Goal: Task Accomplishment & Management: Complete application form

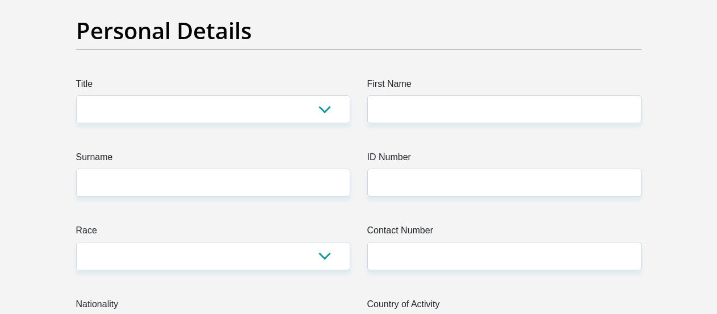
scroll to position [58, 0]
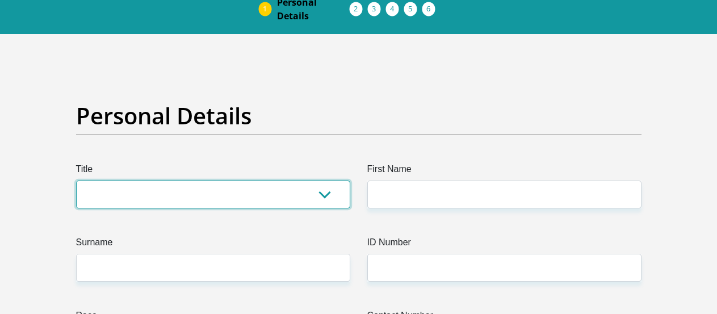
click at [76, 181] on select "Mr Ms Mrs Dr Other" at bounding box center [213, 195] width 274 height 28
select select "Mr"
click option "Mr" at bounding box center [0, 0] width 0 height 0
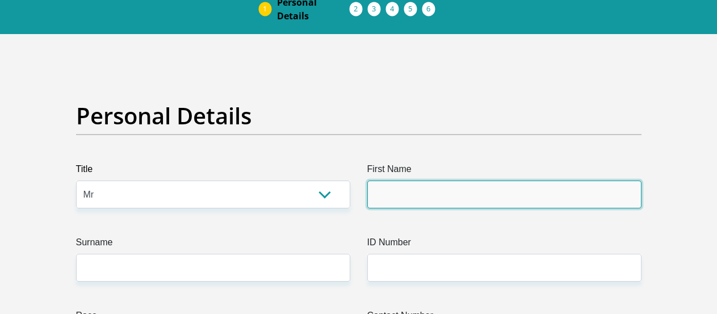
click at [455, 199] on input "First Name" at bounding box center [505, 195] width 274 height 28
type input "leburu"
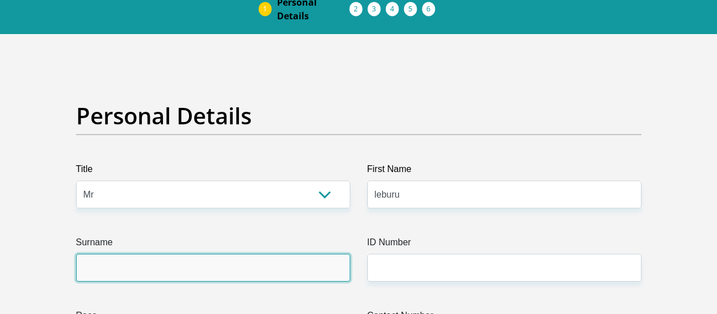
click at [105, 265] on input "Surname" at bounding box center [213, 268] width 274 height 28
type input "L"
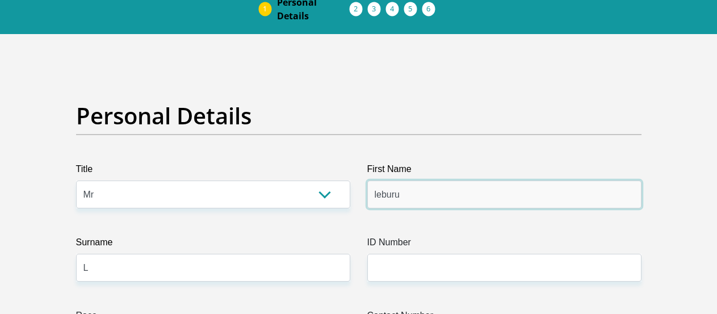
click at [454, 199] on input "leburu" at bounding box center [505, 195] width 274 height 28
type input "l"
type input "keaobaka"
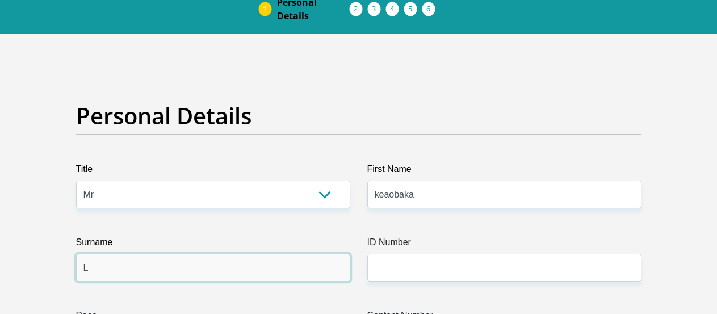
click at [207, 277] on input "L" at bounding box center [213, 268] width 274 height 28
type input "Leburu"
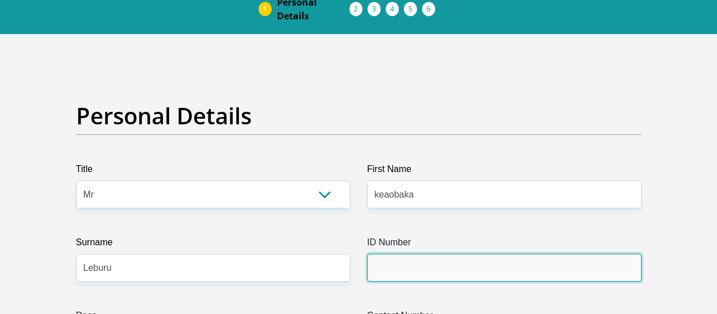
click at [417, 255] on input "ID Number" at bounding box center [505, 268] width 274 height 28
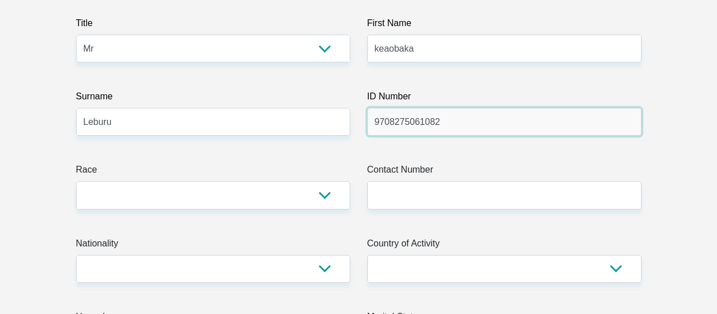
scroll to position [232, 0]
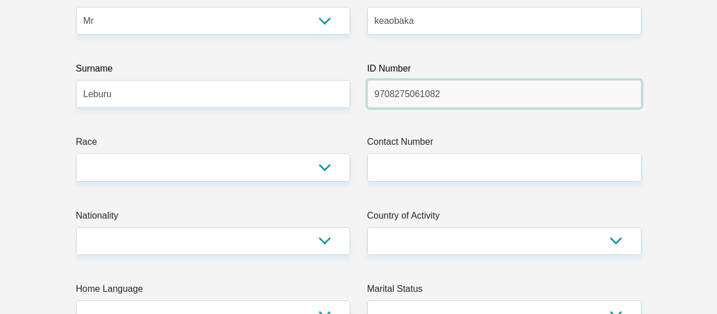
type input "9708275061082"
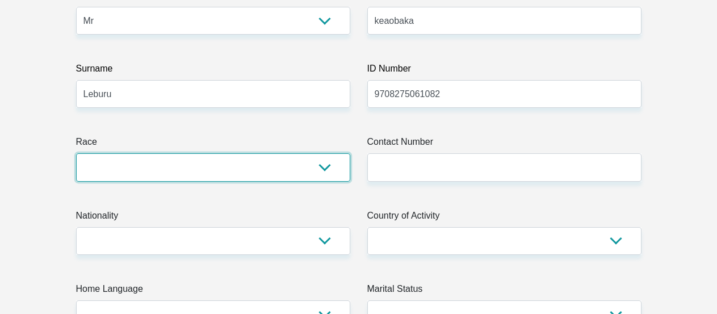
click at [76, 153] on select "Black Coloured Indian White Other" at bounding box center [213, 167] width 274 height 28
select select "1"
click option "Black" at bounding box center [0, 0] width 0 height 0
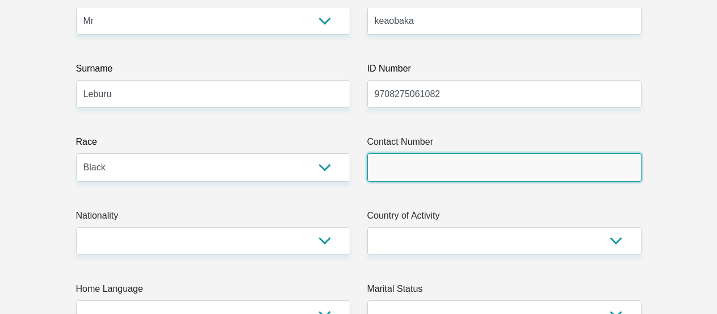
click at [470, 158] on input "Contact Number" at bounding box center [505, 167] width 274 height 28
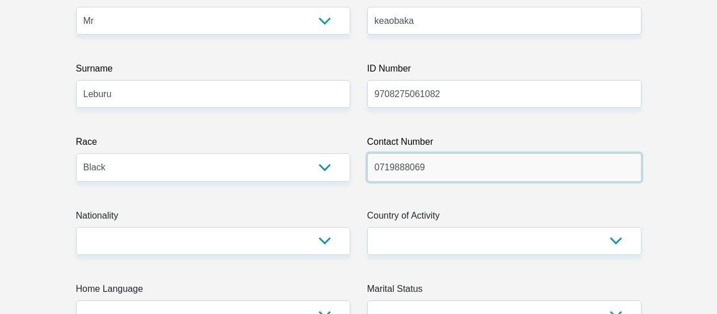
type input "0719888069"
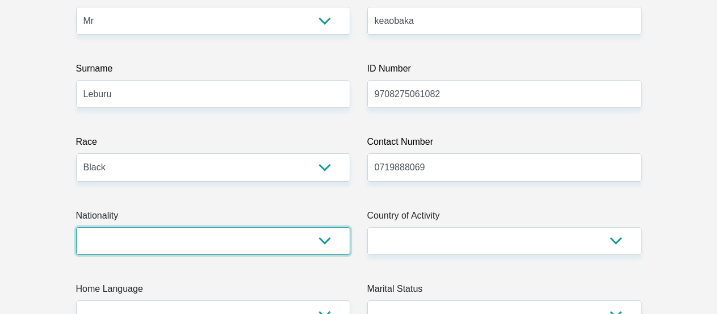
select select "ZAF"
click option "South Africa" at bounding box center [0, 0] width 0 height 0
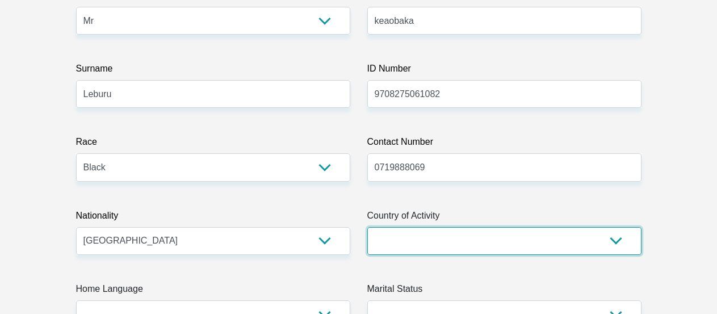
select select "ZAF"
click option "South Africa" at bounding box center [0, 0] width 0 height 0
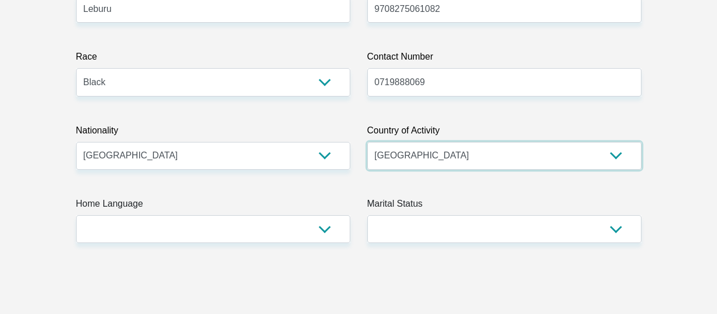
scroll to position [348, 0]
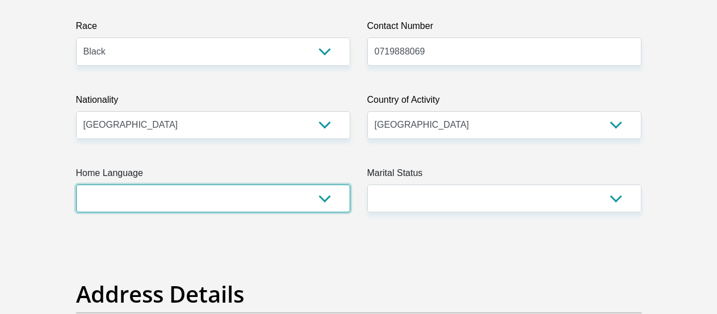
click at [76, 185] on select "Afrikaans English Sepedi South Ndebele Southern Sotho Swati Tsonga Tswana Venda…" at bounding box center [213, 199] width 274 height 28
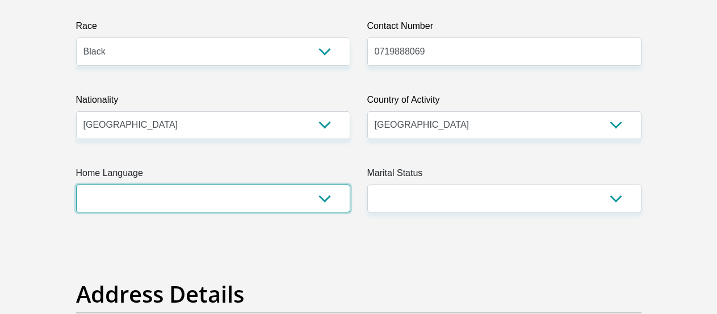
click at [76, 185] on select "Afrikaans English Sepedi South Ndebele Southern Sotho Swati Tsonga Tswana Venda…" at bounding box center [213, 199] width 274 height 28
select select "tsn"
click option "Tswana" at bounding box center [0, 0] width 0 height 0
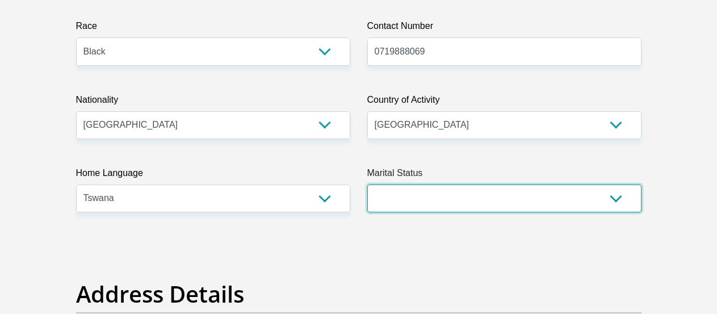
click at [368, 185] on select "Married ANC Single Divorced Widowed Married COP or Customary Law" at bounding box center [505, 199] width 274 height 28
select select "2"
click option "Single" at bounding box center [0, 0] width 0 height 0
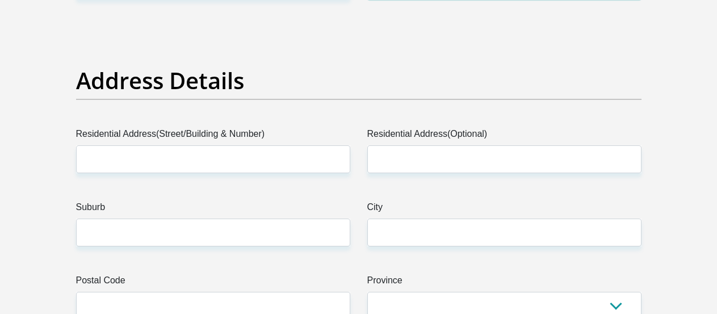
scroll to position [579, 0]
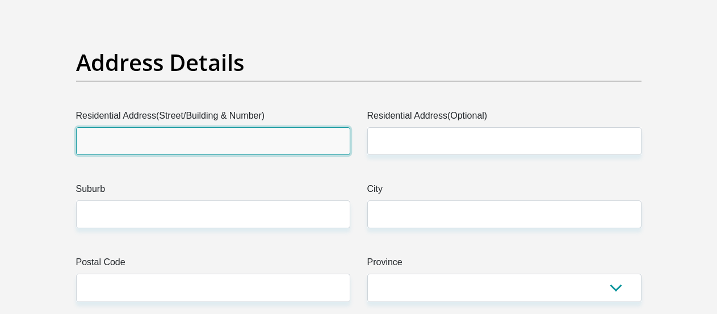
click at [235, 135] on input "Residential Address(Street/Building & Number)" at bounding box center [213, 141] width 274 height 28
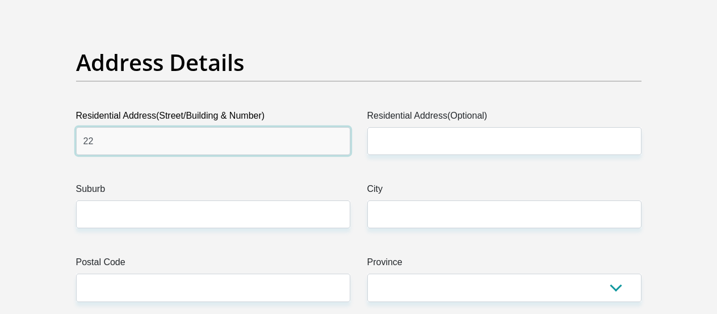
type input "2"
type input "4499 mokha close"
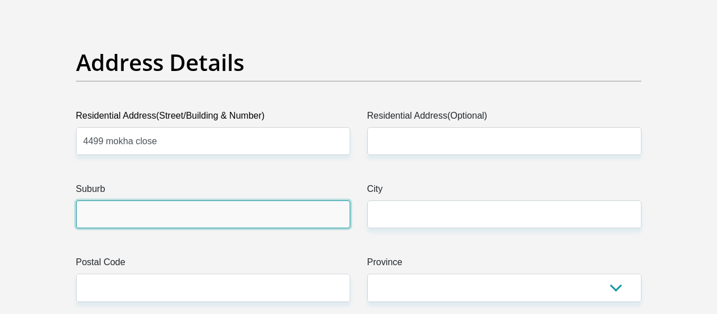
click at [170, 217] on input "Suburb" at bounding box center [213, 215] width 274 height 28
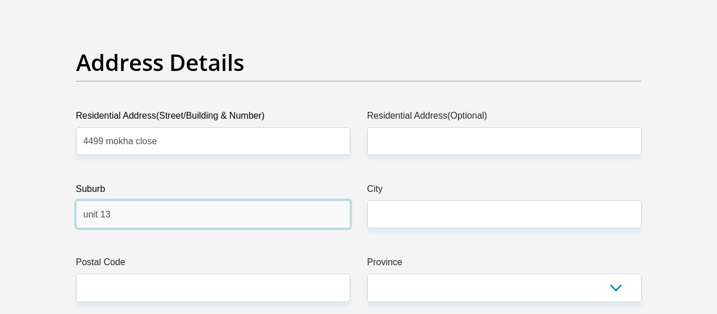
type input "unit 13"
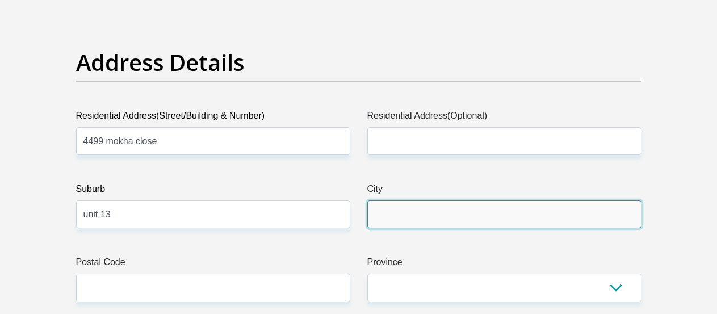
click at [408, 211] on input "City" at bounding box center [505, 215] width 274 height 28
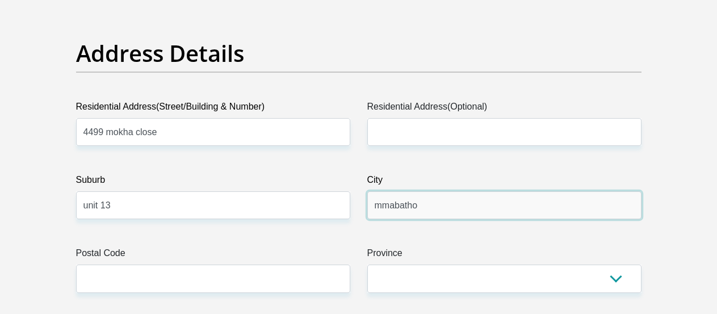
scroll to position [637, 0]
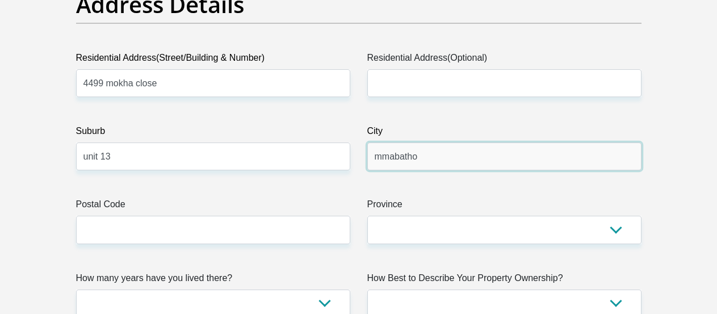
type input "mmabatho"
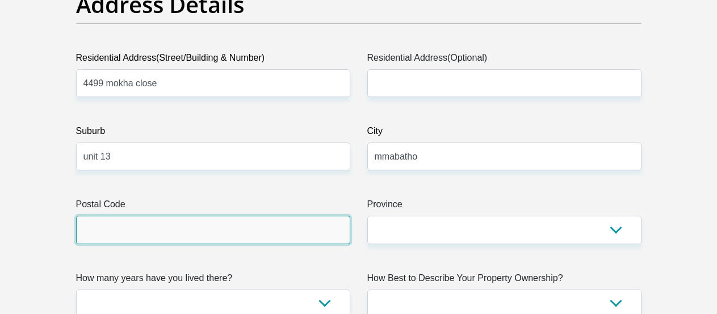
click at [116, 231] on input "Postal Code" at bounding box center [213, 230] width 274 height 28
type input "2735"
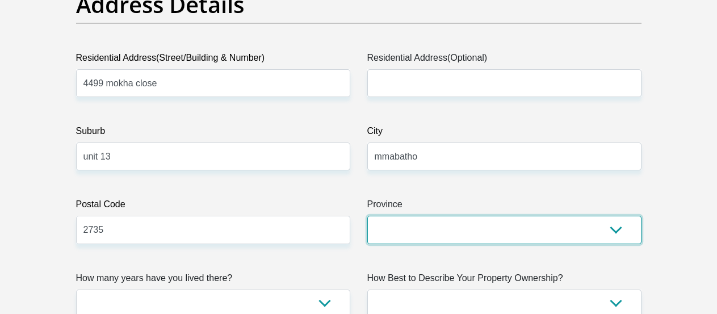
click at [368, 216] on select "Eastern Cape Free State Gauteng KwaZulu-Natal Limpopo Mpumalanga Northern Cape …" at bounding box center [505, 230] width 274 height 28
select select "North West"
click option "North West" at bounding box center [0, 0] width 0 height 0
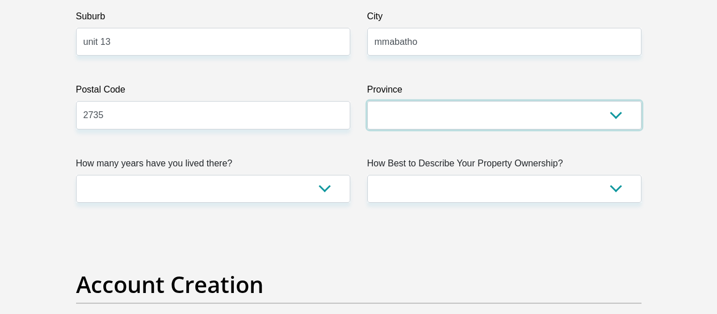
scroll to position [753, 0]
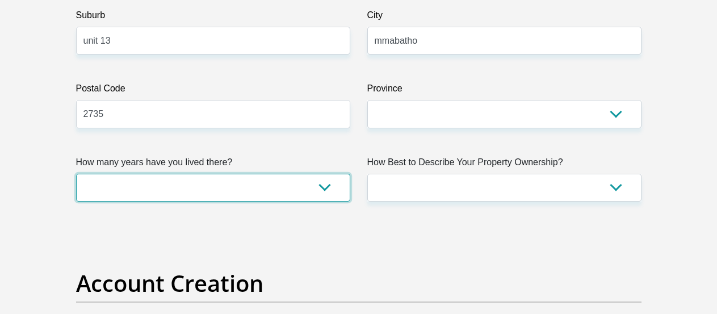
click at [76, 174] on select "less than 1 year 1-3 years 3-5 years 5+ years" at bounding box center [213, 188] width 274 height 28
select select "5"
click option "5+ years" at bounding box center [0, 0] width 0 height 0
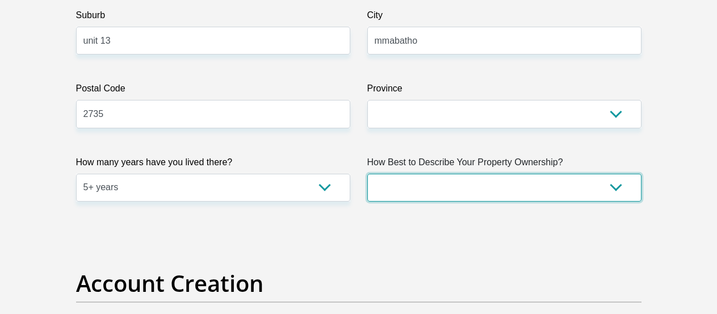
click at [368, 174] on select "Owned Rented Family Owned Company Dwelling" at bounding box center [505, 188] width 274 height 28
select select "parents"
click option "Family Owned" at bounding box center [0, 0] width 0 height 0
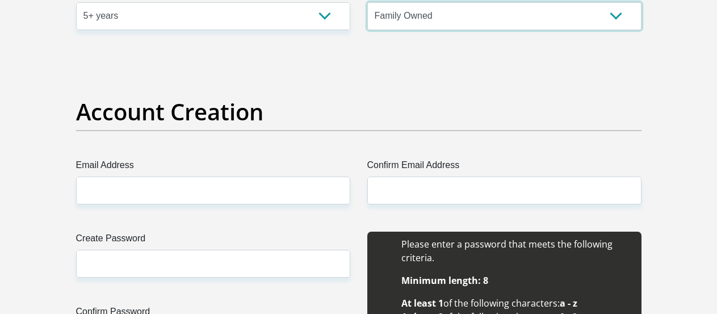
scroll to position [927, 0]
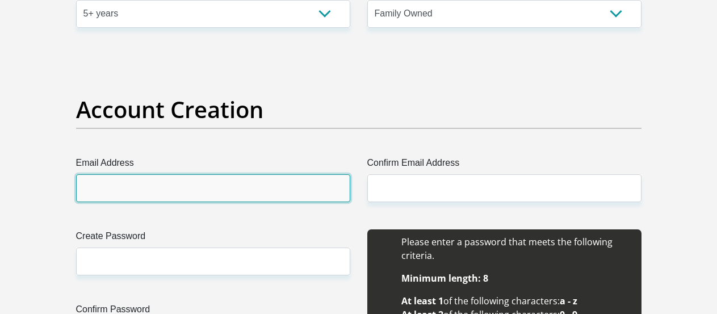
click at [230, 184] on input "Email Address" at bounding box center [213, 188] width 274 height 28
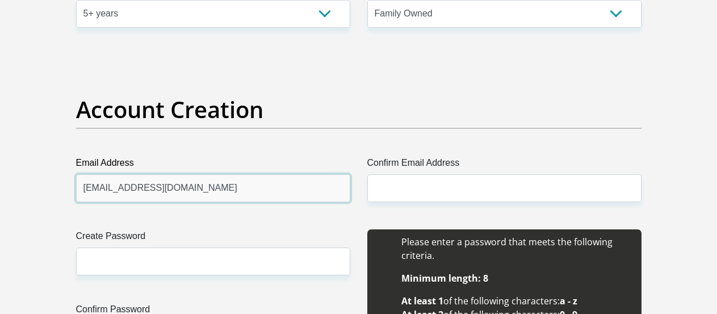
type input "koleburu@gmail.com"
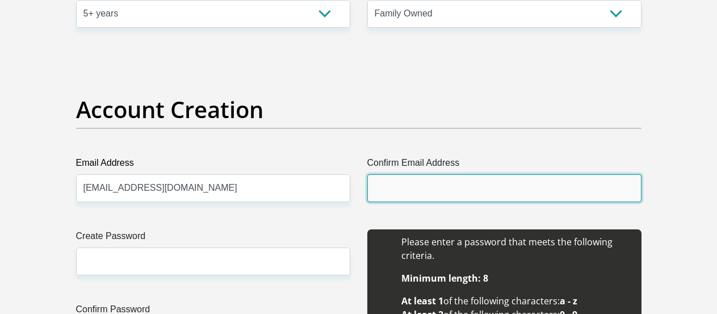
click at [437, 185] on input "Confirm Email Address" at bounding box center [505, 188] width 274 height 28
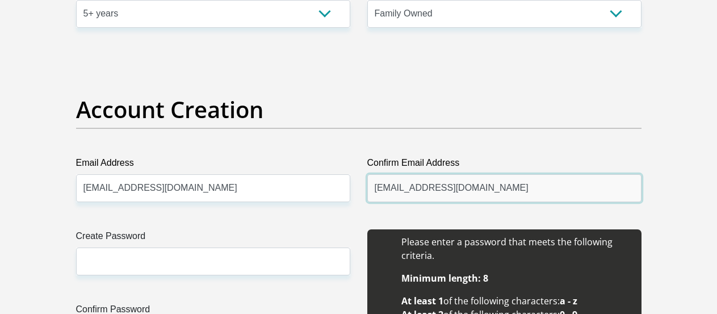
type input "koleburu@gmail.com"
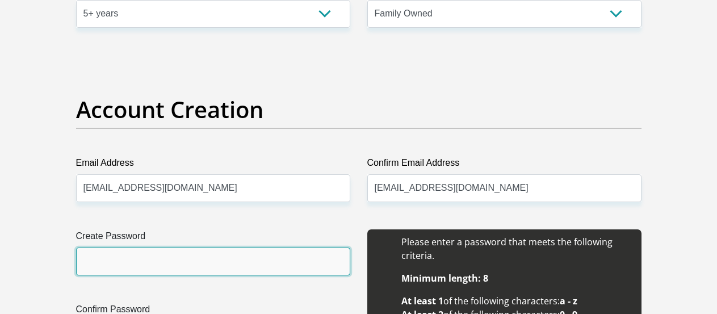
click at [184, 261] on input "Create Password" at bounding box center [213, 262] width 274 height 28
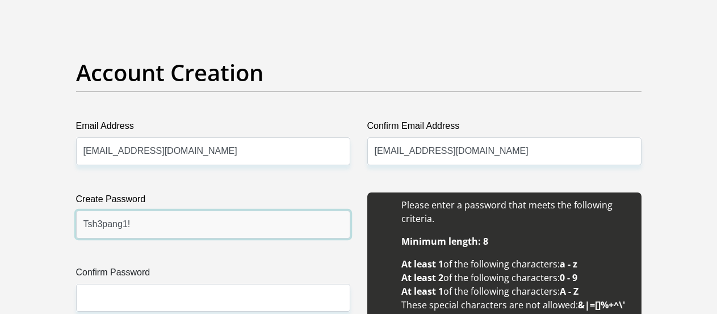
scroll to position [1043, 0]
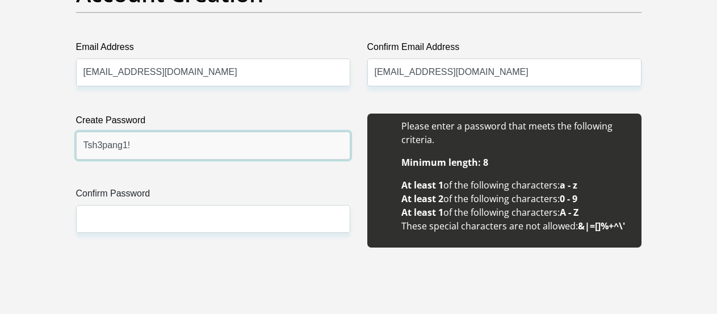
type input "Tsh3pang1!"
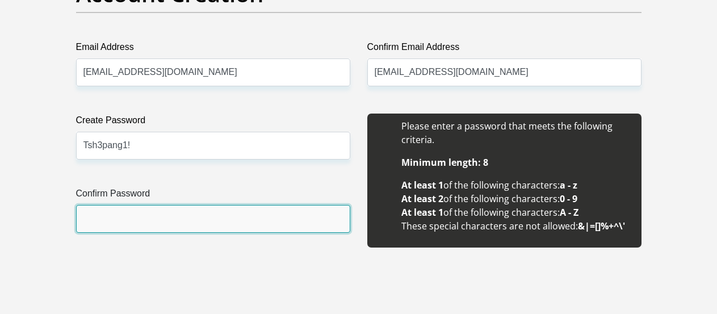
click at [131, 215] on input "Confirm Password" at bounding box center [213, 219] width 274 height 28
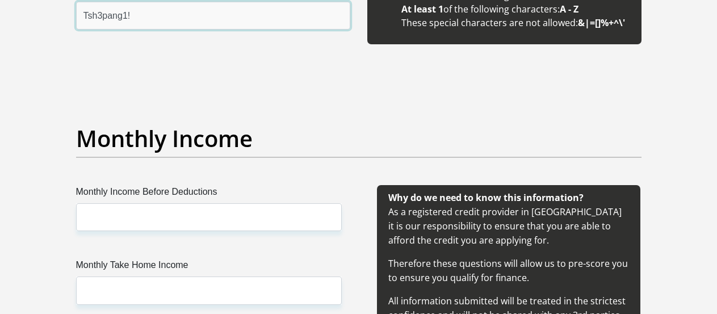
scroll to position [1275, 0]
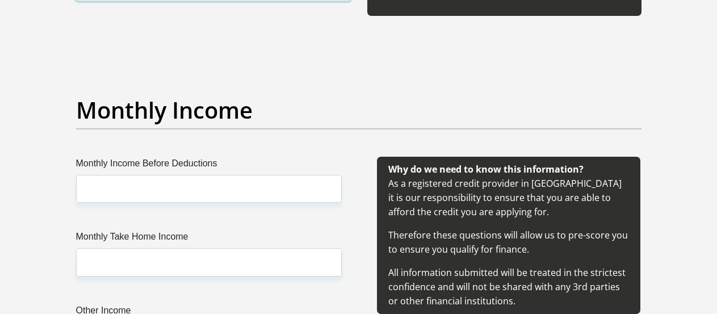
type input "Tsh3pang1!"
click at [149, 175] on label "Monthly Income Before Deductions" at bounding box center [209, 166] width 266 height 18
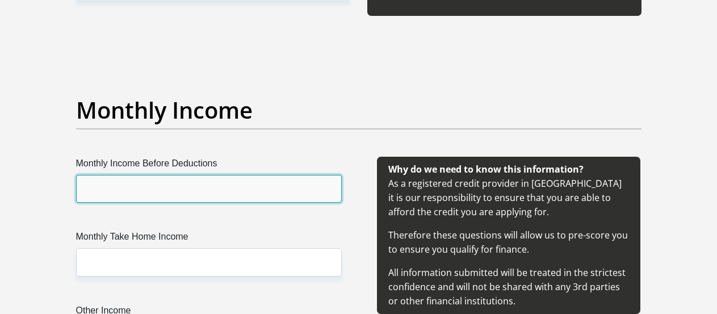
click at [149, 175] on input "Monthly Income Before Deductions" at bounding box center [209, 189] width 266 height 28
click at [149, 182] on input "Monthly Income Before Deductions" at bounding box center [209, 189] width 266 height 28
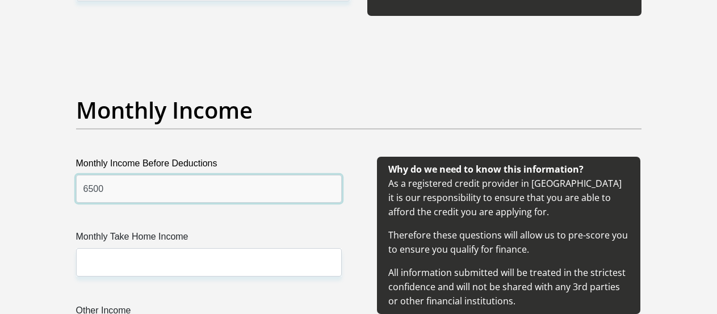
type input "6500"
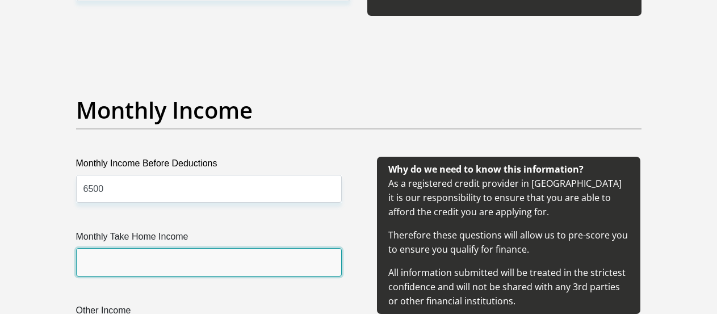
click at [128, 268] on input "Monthly Take Home Income" at bounding box center [209, 262] width 266 height 28
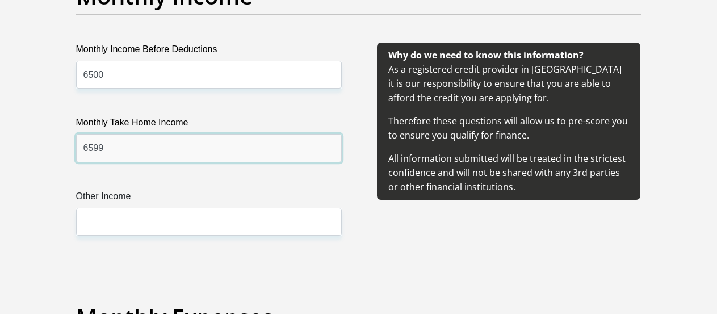
scroll to position [1391, 0]
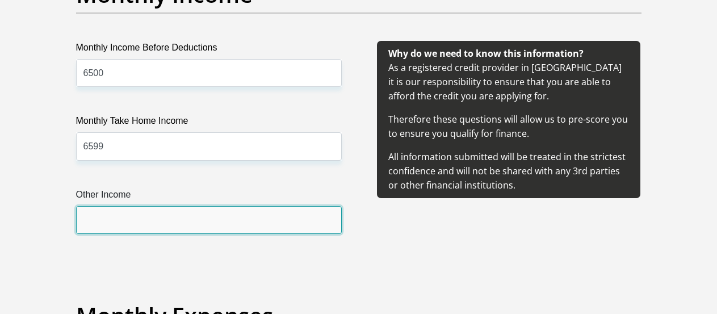
click at [112, 211] on input "Other Income" at bounding box center [209, 220] width 266 height 28
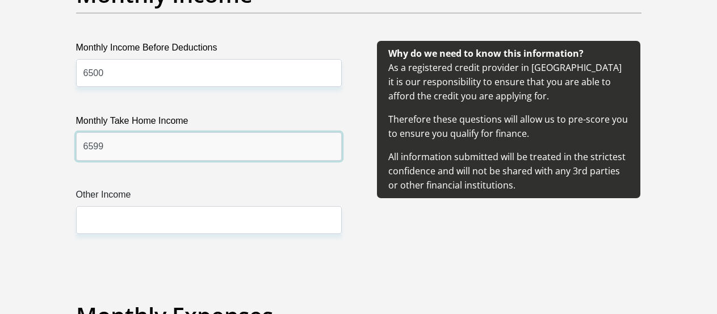
click at [102, 148] on input "6599" at bounding box center [209, 146] width 266 height 28
type input "6500"
drag, startPoint x: 35, startPoint y: 127, endPoint x: 86, endPoint y: 187, distance: 79.0
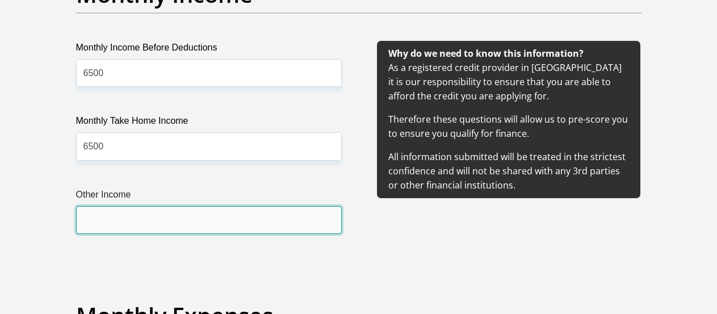
click at [132, 215] on input "Other Income" at bounding box center [209, 220] width 266 height 28
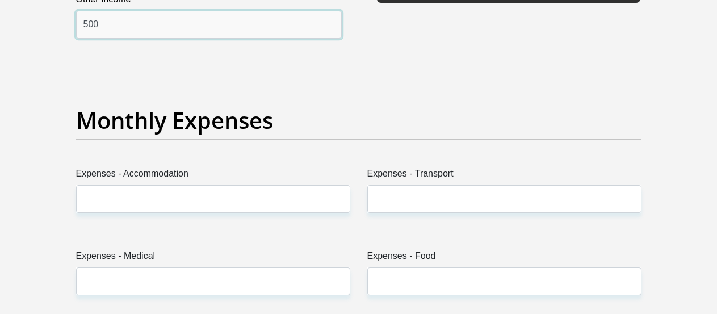
scroll to position [1622, 0]
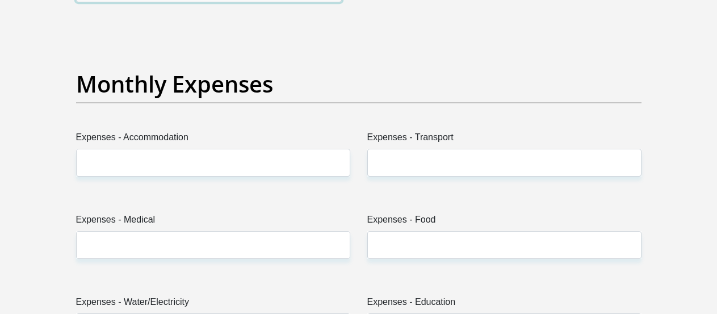
type input "500"
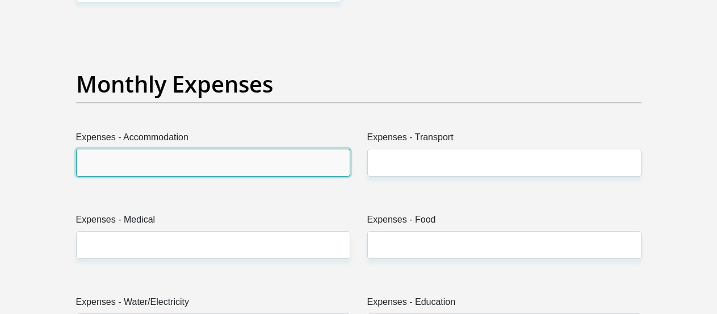
click at [142, 153] on input "Expenses - Accommodation" at bounding box center [213, 163] width 274 height 28
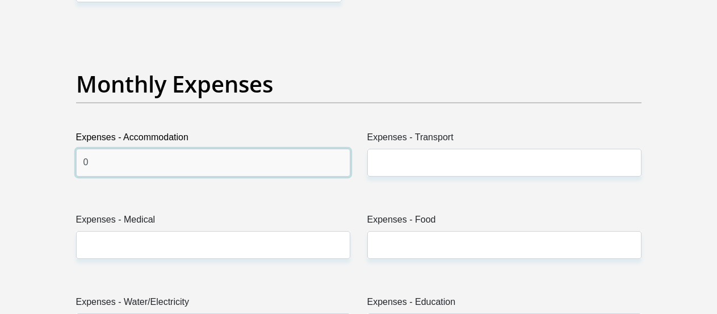
type input "0"
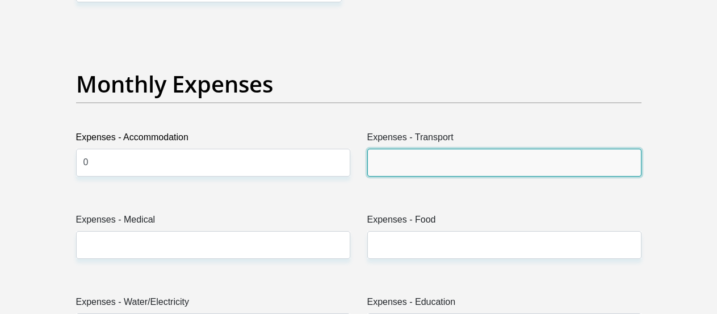
click at [495, 159] on input "Expenses - Transport" at bounding box center [505, 163] width 274 height 28
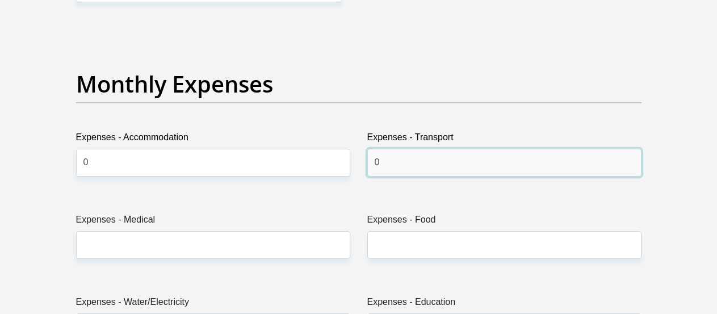
type input "0"
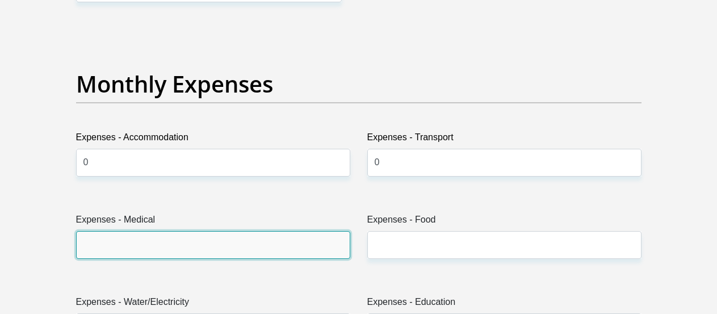
click at [190, 248] on input "Expenses - Medical" at bounding box center [213, 245] width 274 height 28
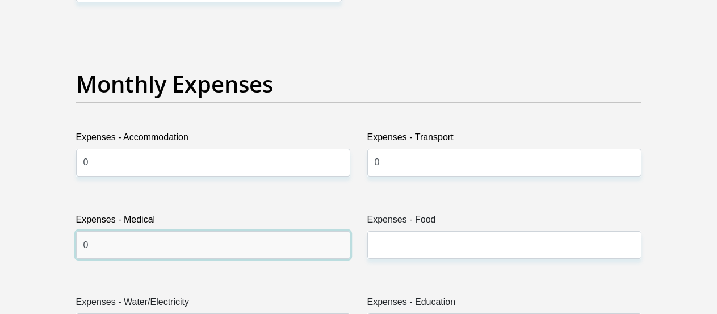
type input "0"
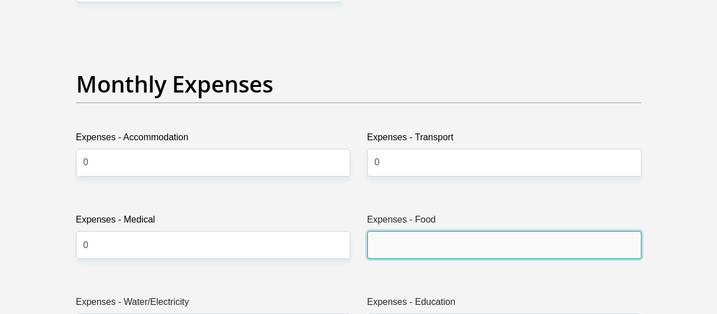
click at [425, 249] on input "Expenses - Food" at bounding box center [505, 245] width 274 height 28
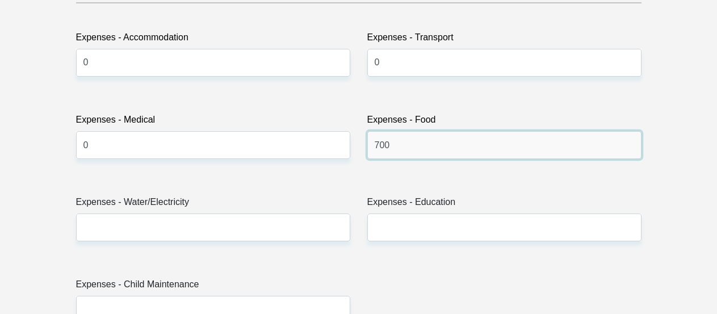
scroll to position [1738, 0]
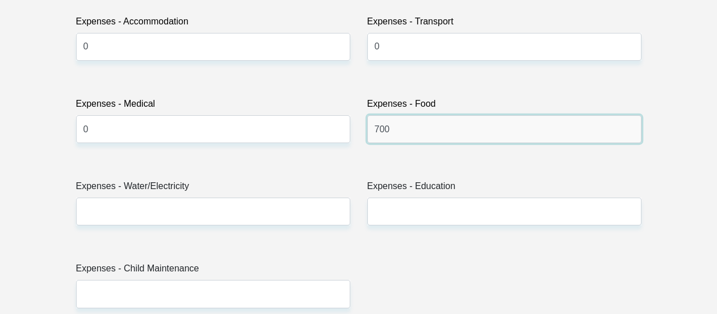
type input "700"
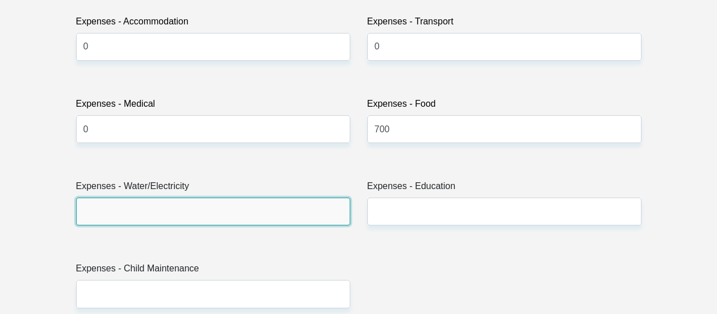
click at [177, 210] on input "Expenses - Water/Electricity" at bounding box center [213, 212] width 274 height 28
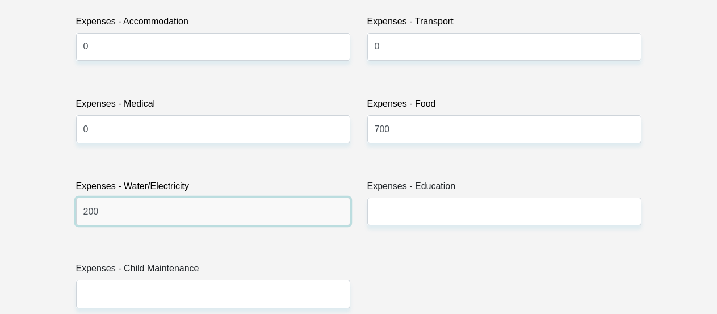
type input "200"
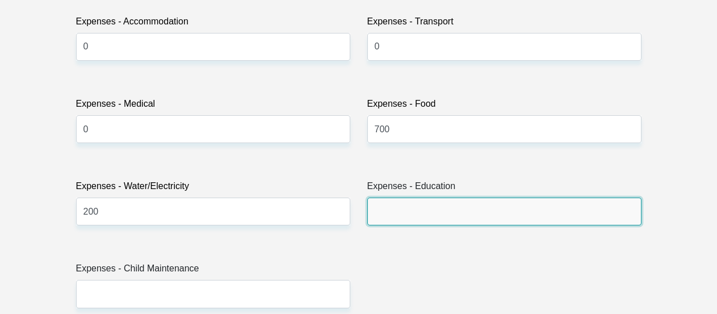
click at [409, 203] on input "Expenses - Education" at bounding box center [505, 212] width 274 height 28
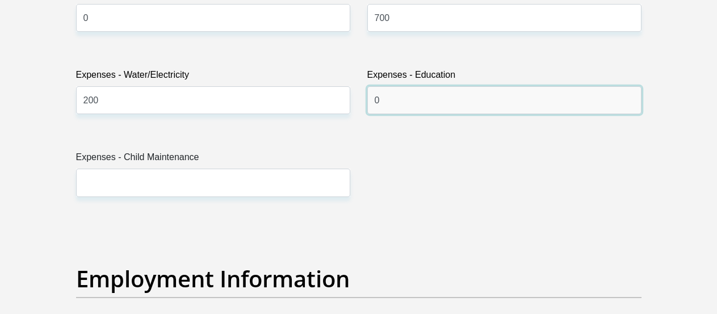
scroll to position [1854, 0]
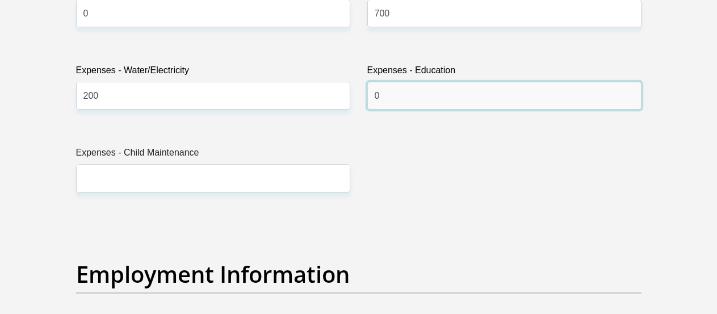
type input "0"
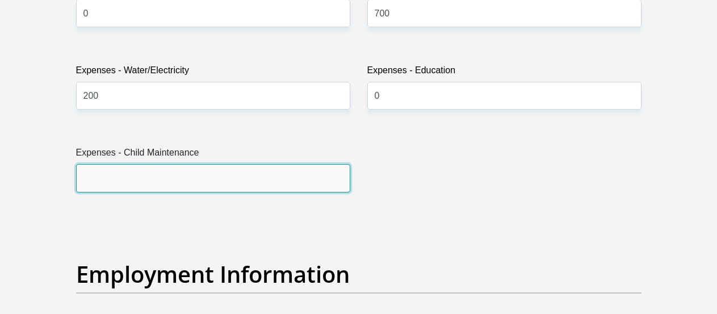
click at [128, 176] on input "Expenses - Child Maintenance" at bounding box center [213, 178] width 274 height 28
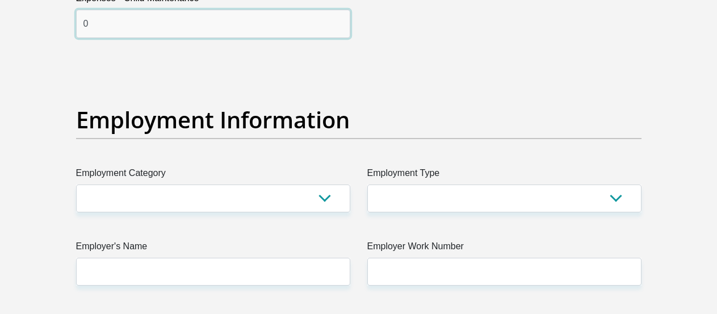
scroll to position [2028, 0]
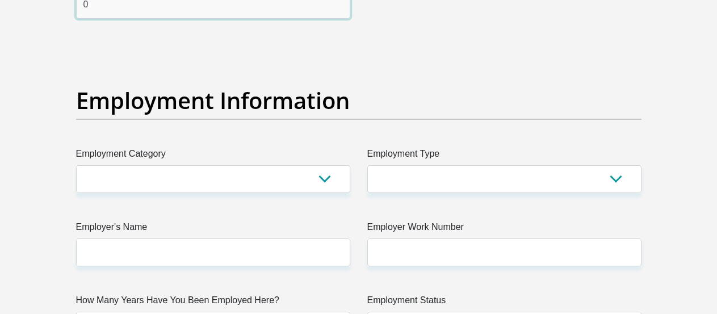
type input "0"
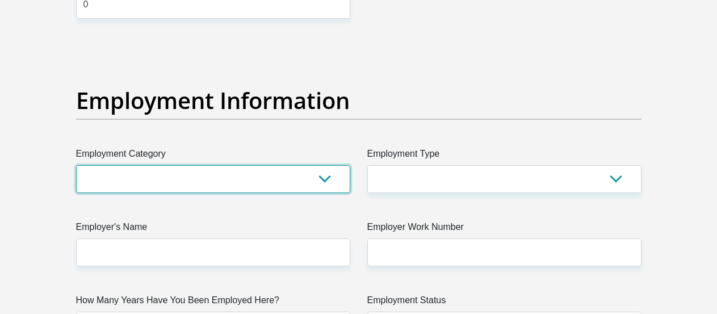
click at [76, 165] on select "AGRICULTURE ALCOHOL & TOBACCO CONSTRUCTION MATERIALS METALLURGY EQUIPMENT FOR R…" at bounding box center [213, 179] width 274 height 28
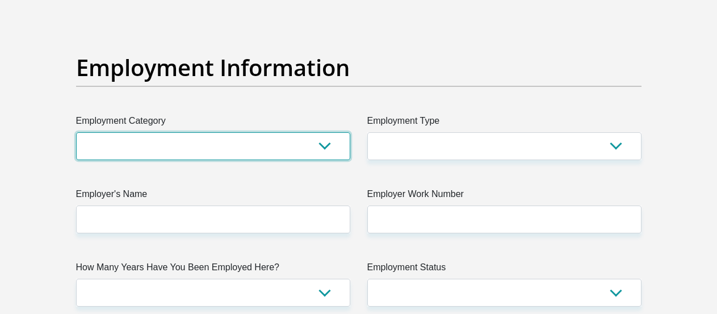
scroll to position [2086, 0]
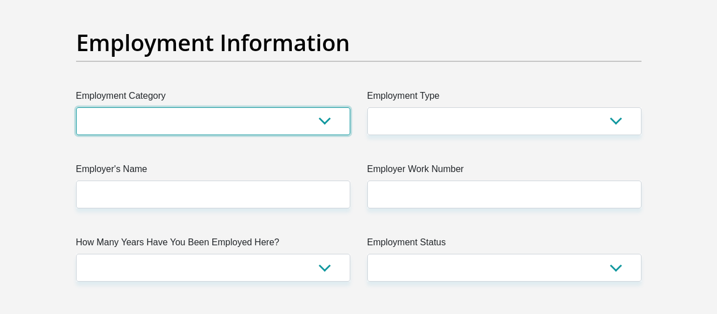
click at [76, 107] on select "AGRICULTURE ALCOHOL & TOBACCO CONSTRUCTION MATERIALS METALLURGY EQUIPMENT FOR R…" at bounding box center [213, 121] width 274 height 28
click option "ACCOUNTANTS" at bounding box center [0, 0] width 0 height 0
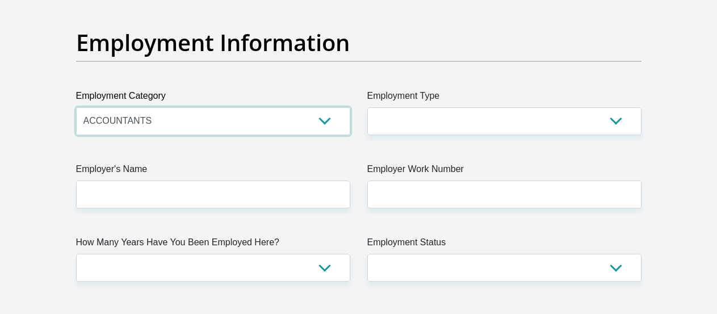
click at [76, 107] on select "AGRICULTURE ALCOHOL & TOBACCO CONSTRUCTION MATERIALS METALLURGY EQUIPMENT FOR R…" at bounding box center [213, 121] width 274 height 28
select select "74"
click option "TEMPORARY WORK AGENCIES (INTERIM)" at bounding box center [0, 0] width 0 height 0
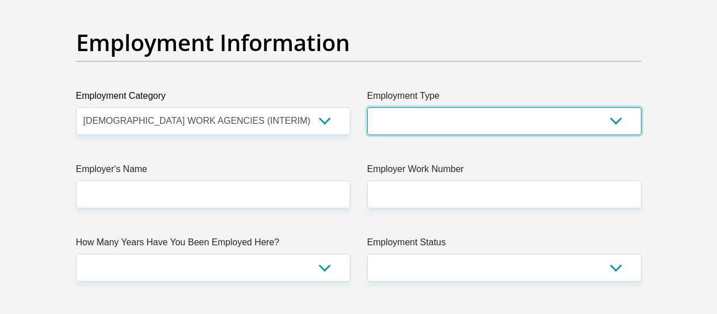
click at [368, 107] on select "College/Lecturer Craft Seller Creative Driver Executive Farmer Forces - Non Com…" at bounding box center [505, 121] width 274 height 28
select select "Office Staff/Clerk"
click option "Office Staff/Clerk" at bounding box center [0, 0] width 0 height 0
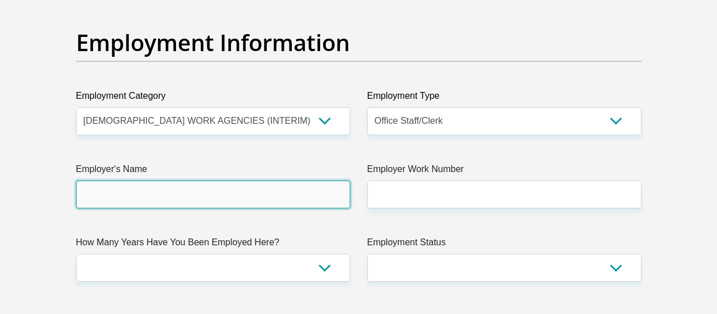
click at [190, 194] on input "Employer's Name" at bounding box center [213, 195] width 274 height 28
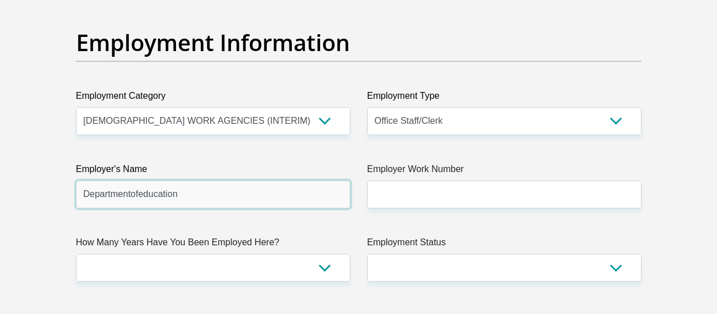
click at [130, 195] on input "Departmentofeducation" at bounding box center [213, 195] width 274 height 28
type input "Departmentofeducation"
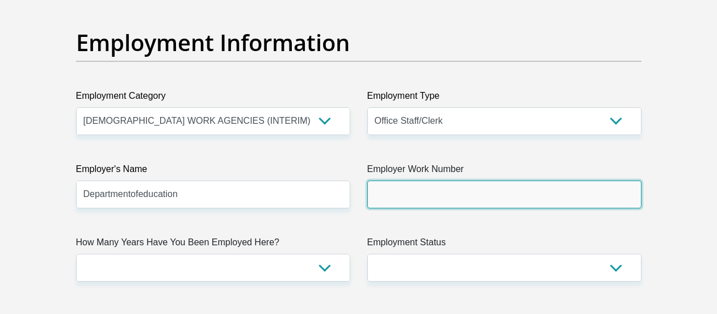
click at [490, 196] on input "Employer Work Number" at bounding box center [505, 195] width 274 height 28
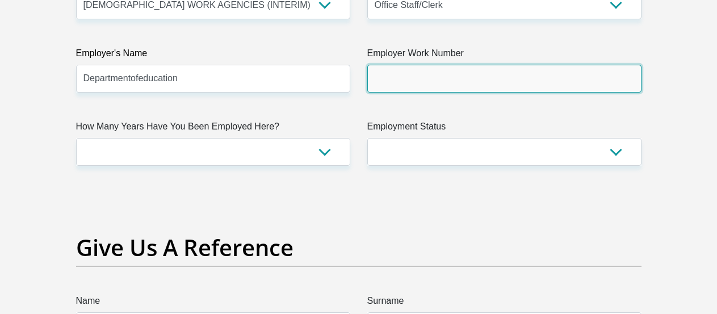
scroll to position [2144, 0]
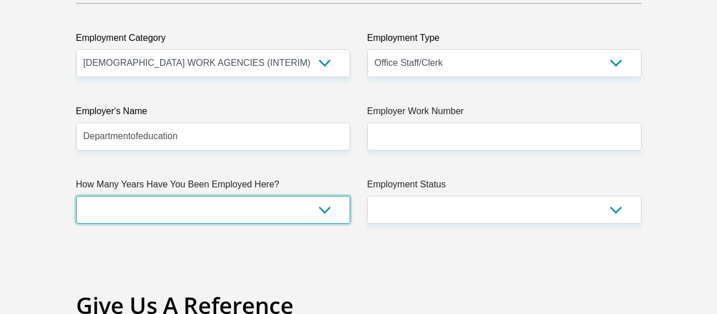
click at [76, 196] on select "less than 1 year 1-3 years 3-5 years 5+ years" at bounding box center [213, 210] width 274 height 28
select select "6"
click option "less than 1 year" at bounding box center [0, 0] width 0 height 0
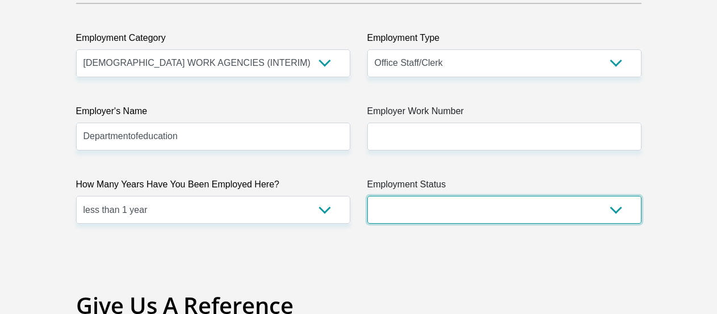
click at [368, 196] on select "Permanent/Full-time Part-time/Casual Contract Worker Self-Employed Housewife Re…" at bounding box center [505, 210] width 274 height 28
select select "3"
click option "Contract Worker" at bounding box center [0, 0] width 0 height 0
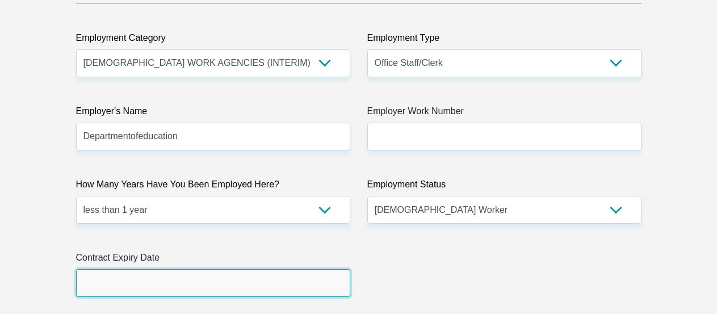
click at [180, 283] on input "text" at bounding box center [213, 283] width 274 height 28
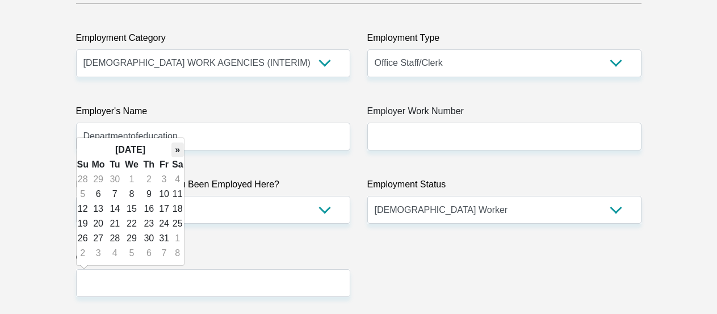
click at [173, 152] on th "»" at bounding box center [178, 150] width 12 height 15
click at [177, 152] on th "»" at bounding box center [178, 150] width 12 height 15
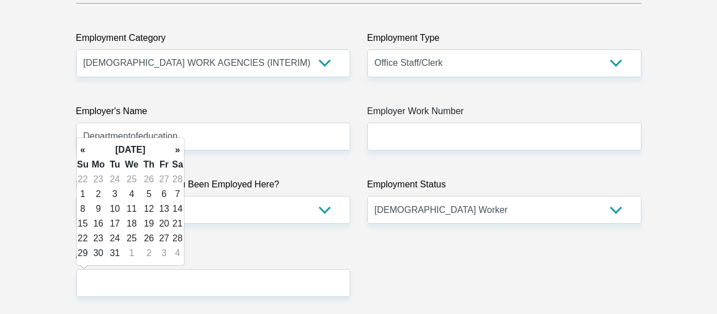
click at [177, 152] on th "»" at bounding box center [178, 150] width 12 height 15
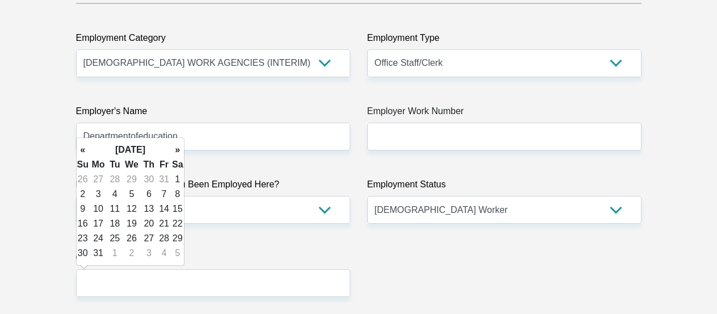
click at [177, 152] on th "»" at bounding box center [178, 150] width 12 height 15
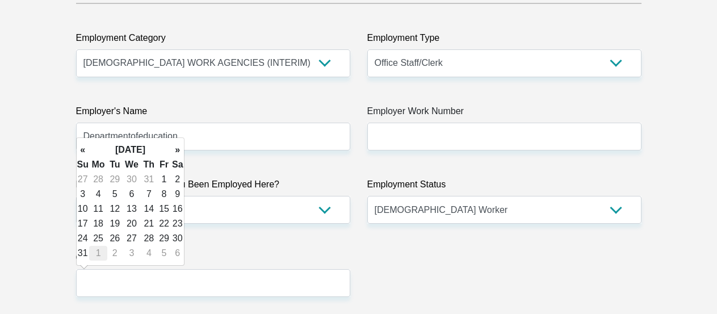
click at [89, 252] on td "1" at bounding box center [98, 253] width 18 height 15
type input "2027/02/01"
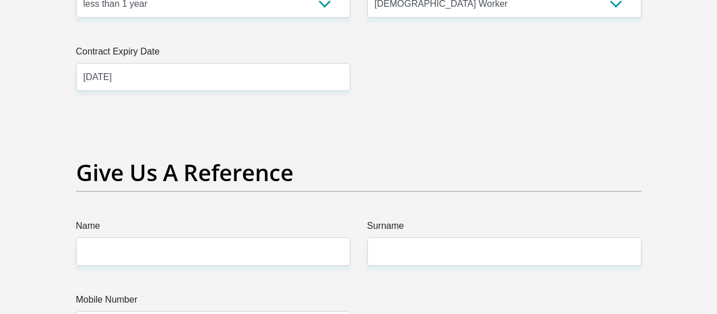
scroll to position [2376, 0]
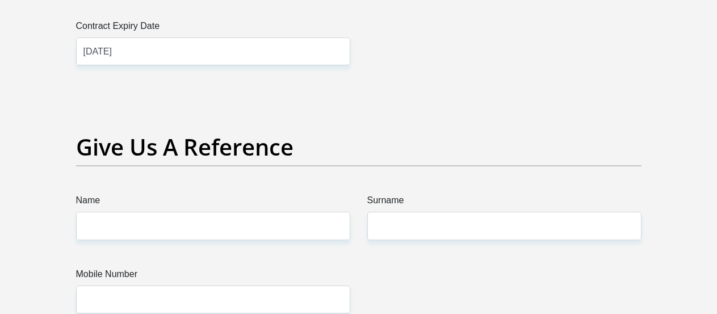
click at [144, 211] on label "Name" at bounding box center [213, 203] width 274 height 18
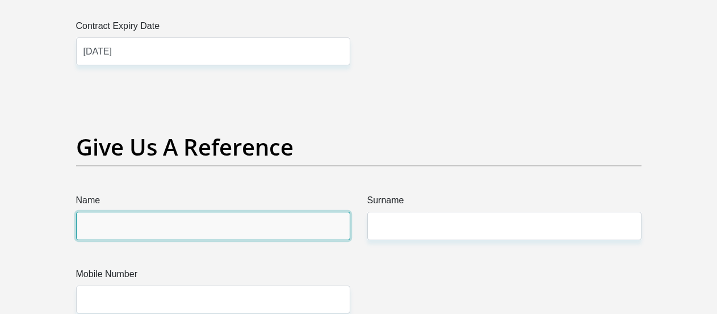
click at [144, 212] on input "Name" at bounding box center [213, 226] width 274 height 28
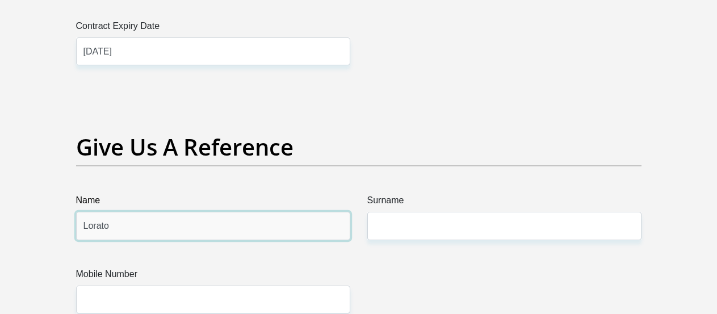
type input "Lorato"
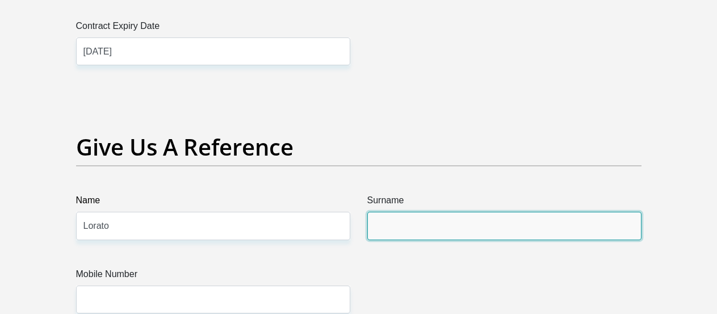
click at [424, 223] on input "Surname" at bounding box center [505, 226] width 274 height 28
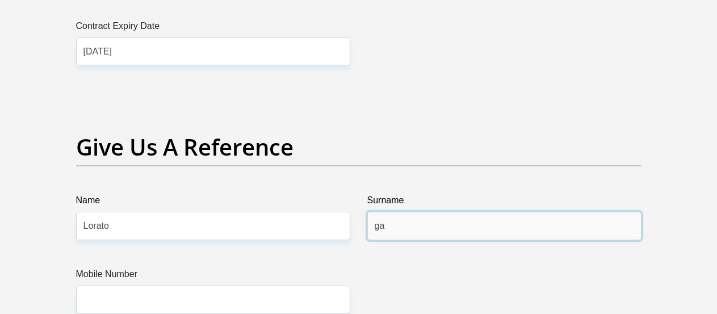
type input "g"
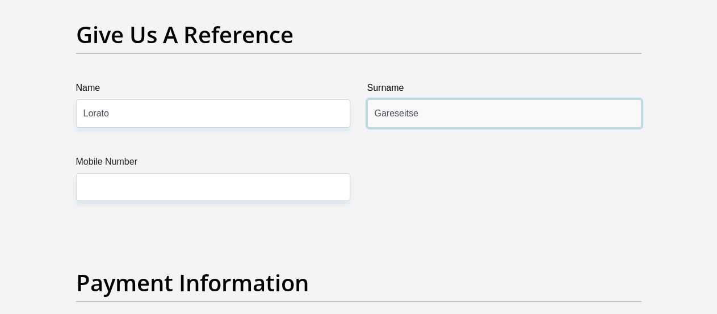
scroll to position [2491, 0]
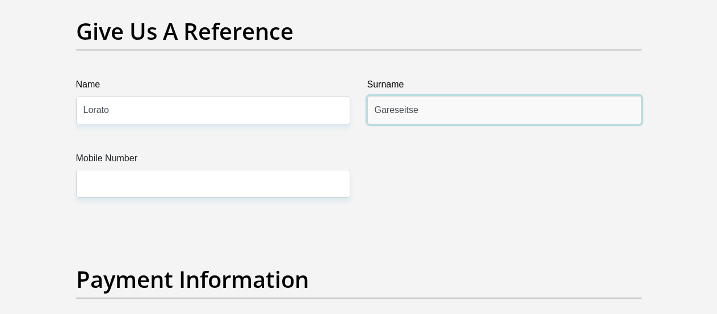
type input "Gareseitse"
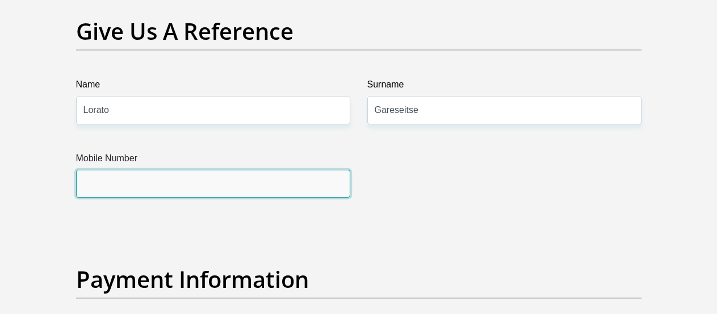
click at [199, 177] on input "Mobile Number" at bounding box center [213, 184] width 274 height 28
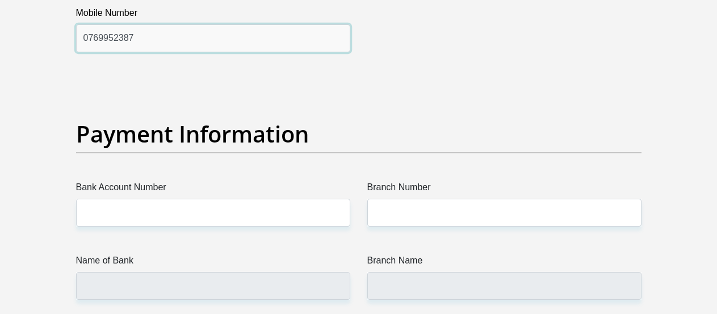
scroll to position [2665, 0]
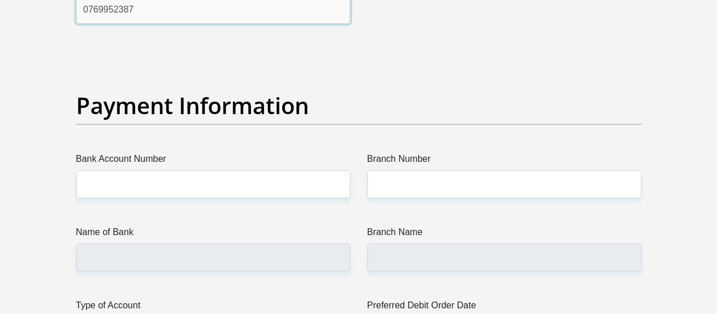
type input "0769952387"
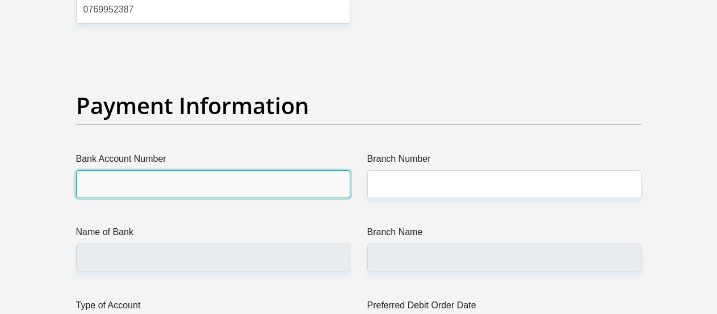
click at [147, 183] on input "Bank Account Number" at bounding box center [213, 184] width 274 height 28
type input "372435386"
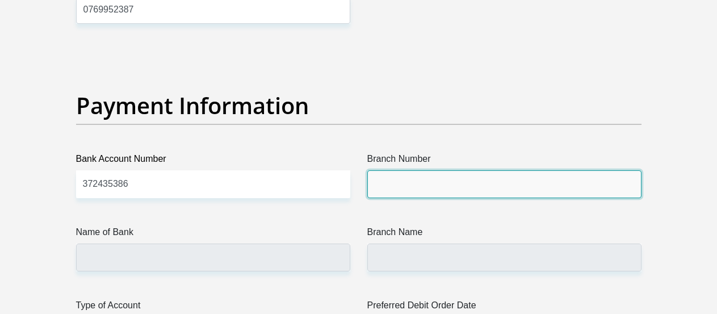
click at [411, 193] on input "Branch Number" at bounding box center [505, 184] width 274 height 28
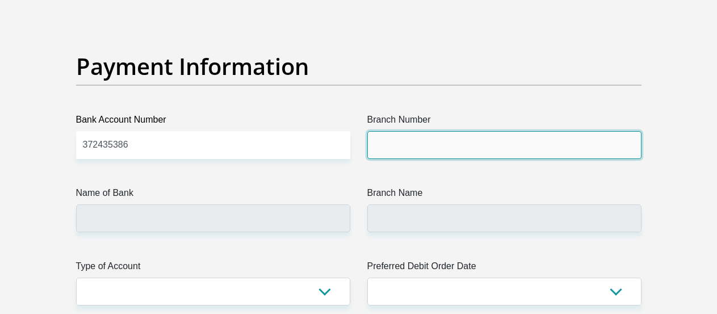
scroll to position [2723, 0]
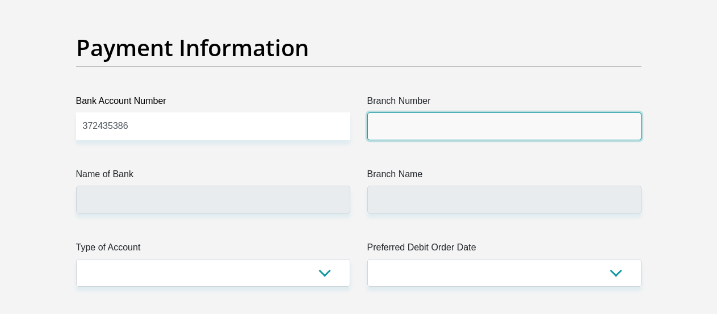
paste input "016045"
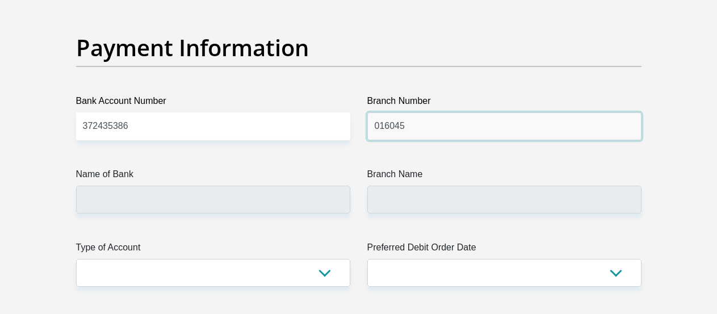
type input "016045"
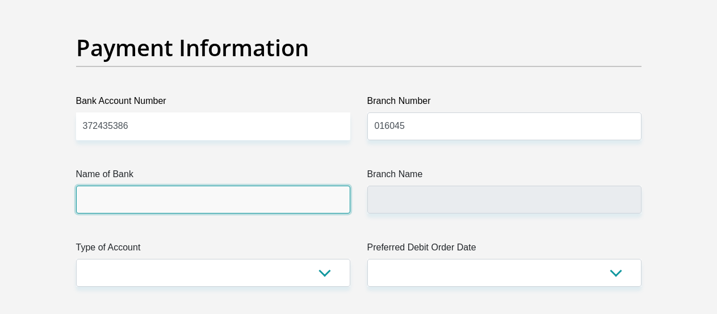
click at [255, 196] on input "Name of Bank" at bounding box center [213, 200] width 274 height 28
type input "STANDARD BANK"
type input "FCS EASTERN CAPE"
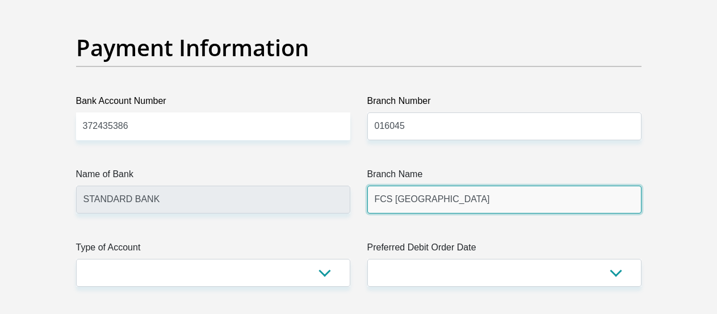
click at [463, 201] on input "FCS EASTERN CAPE" at bounding box center [505, 200] width 274 height 28
drag, startPoint x: 487, startPoint y: 200, endPoint x: 348, endPoint y: 210, distance: 140.1
click at [368, 210] on input "FCS EASTERN CAPE" at bounding box center [505, 200] width 274 height 28
click at [464, 202] on input "FCS EASTERN CAPE" at bounding box center [505, 200] width 274 height 28
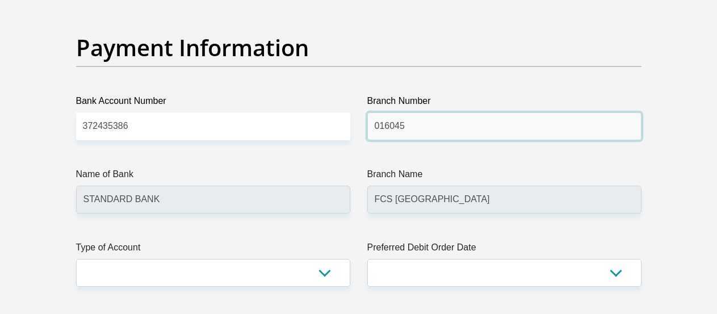
click at [426, 126] on input "016045" at bounding box center [505, 126] width 274 height 28
type input "0"
type input "016045"
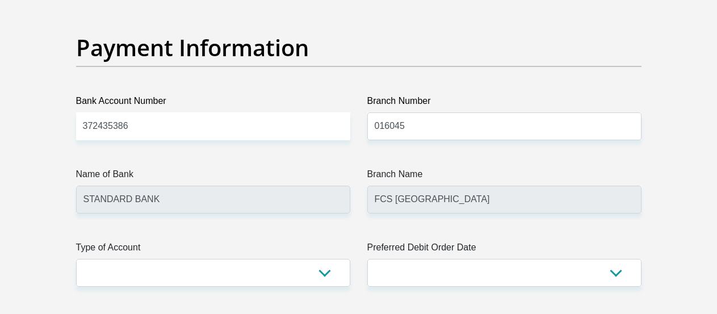
click at [438, 179] on label "Branch Name" at bounding box center [505, 177] width 274 height 18
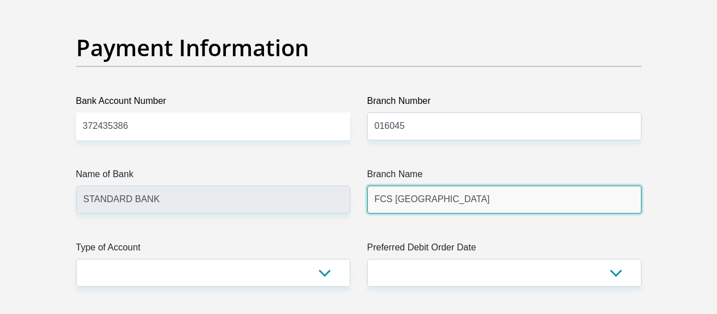
click at [438, 186] on input "FCS EASTERN CAPE" at bounding box center [505, 200] width 274 height 28
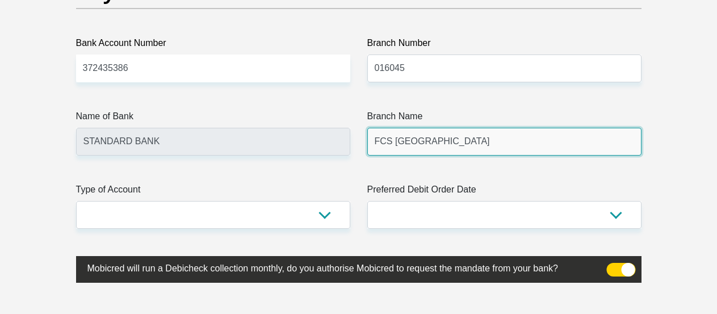
scroll to position [2839, 0]
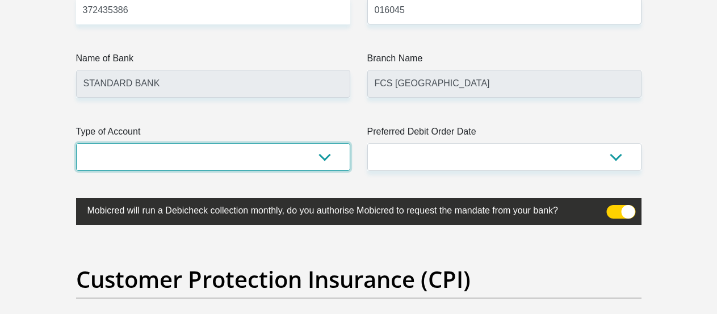
click at [76, 143] on select "Cheque Savings" at bounding box center [213, 157] width 274 height 28
select select "CUR"
click option "Cheque" at bounding box center [0, 0] width 0 height 0
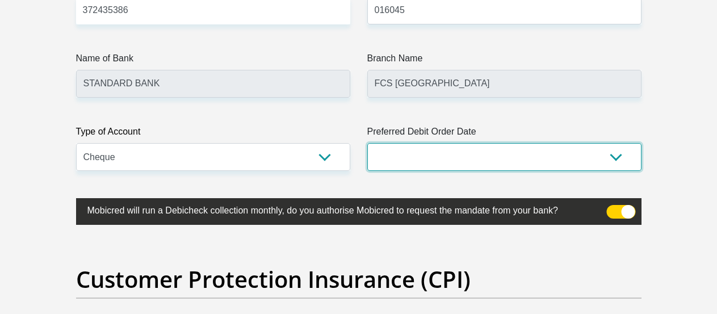
click at [368, 143] on select "1st 2nd 3rd 4th 5th 7th 18th 19th 20th 21st 22nd 23rd 24th 25th 26th 27th 28th …" at bounding box center [505, 157] width 274 height 28
select select "1"
click option "1st" at bounding box center [0, 0] width 0 height 0
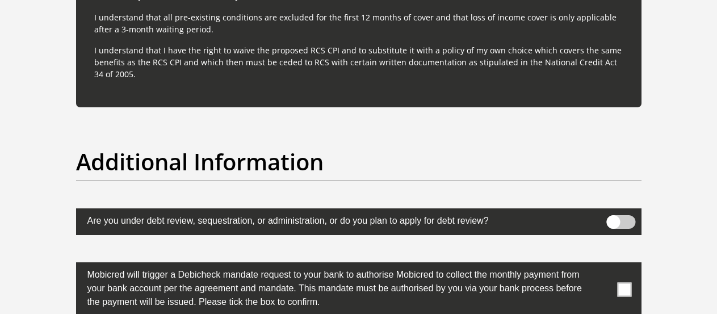
scroll to position [3592, 0]
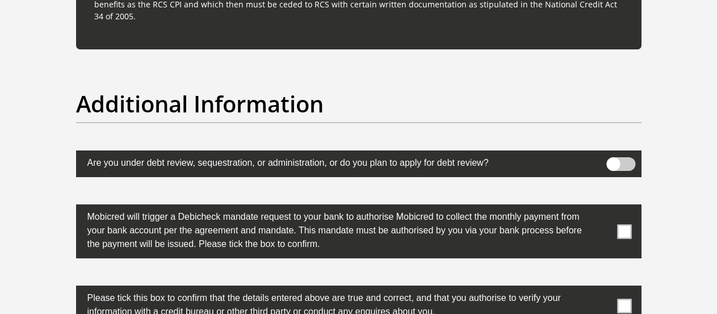
click at [628, 231] on span at bounding box center [624, 231] width 14 height 14
click at [602, 207] on input "checkbox" at bounding box center [602, 207] width 0 height 0
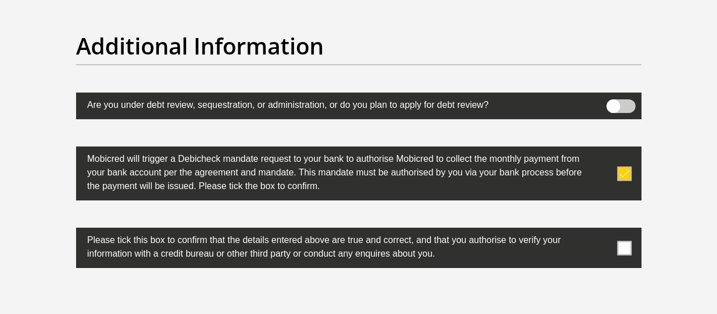
scroll to position [3708, 0]
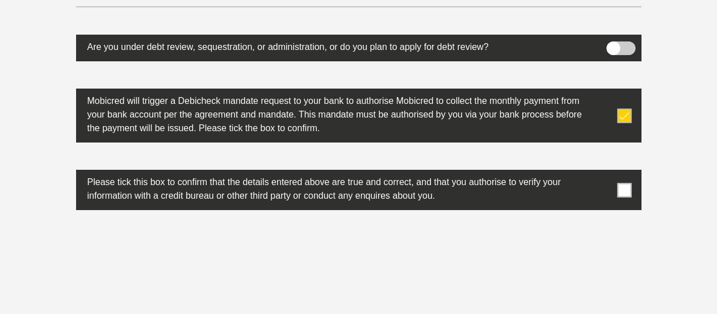
click at [628, 192] on span at bounding box center [624, 190] width 14 height 14
click at [602, 173] on input "checkbox" at bounding box center [602, 173] width 0 height 0
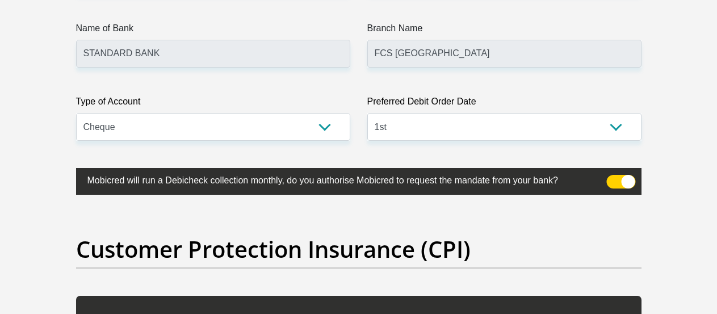
scroll to position [2839, 0]
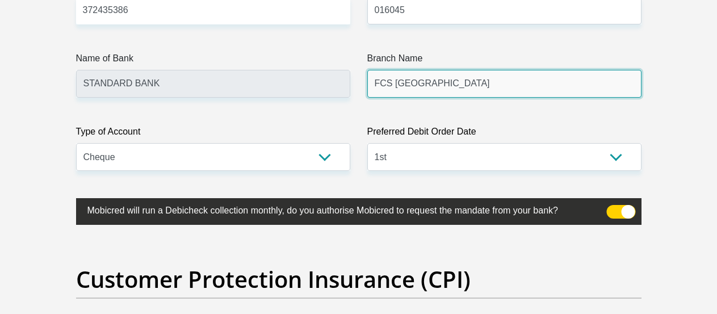
click at [453, 86] on input "FCS EASTERN CAPE" at bounding box center [505, 84] width 274 height 28
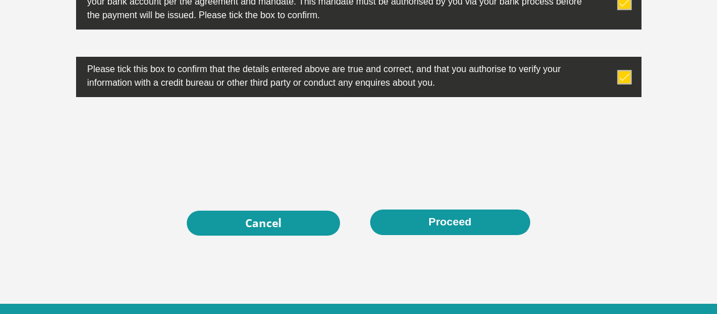
scroll to position [3877, 0]
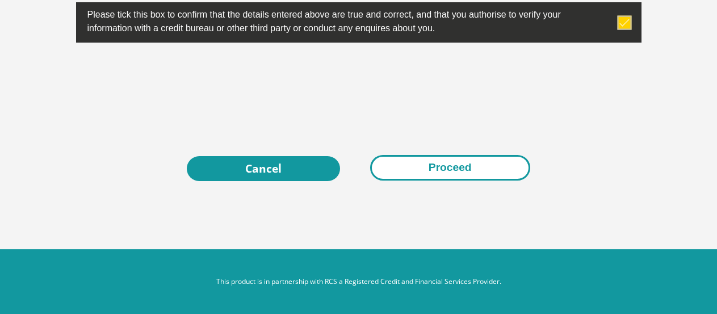
click at [448, 175] on button "Proceed" at bounding box center [450, 168] width 160 height 26
click at [452, 170] on button "Proceed" at bounding box center [450, 168] width 160 height 26
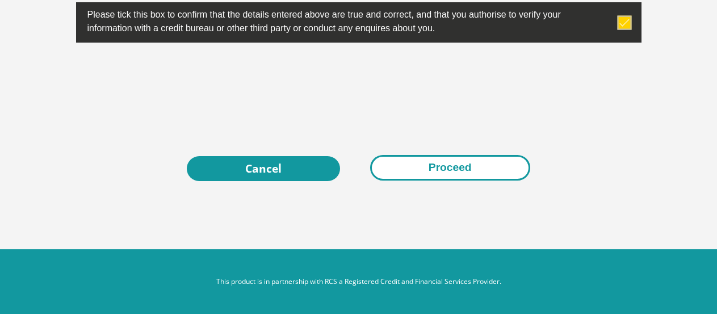
click at [452, 170] on button "Proceed" at bounding box center [450, 168] width 160 height 26
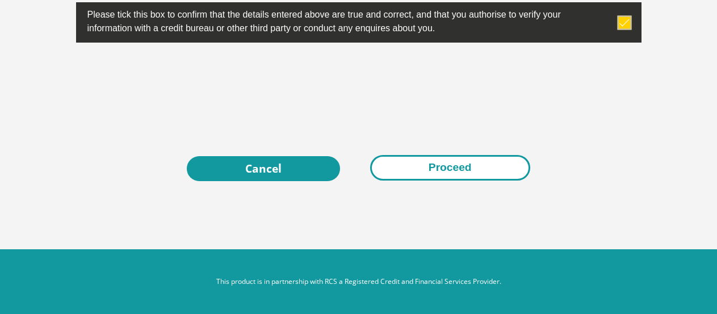
click at [452, 170] on button "Proceed" at bounding box center [450, 168] width 160 height 26
click at [452, 164] on button "Proceed" at bounding box center [450, 168] width 160 height 26
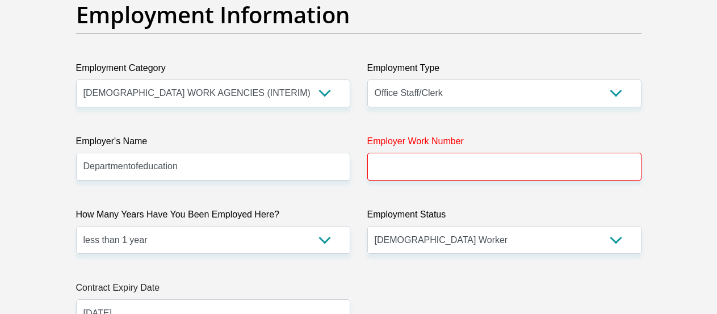
scroll to position [2081, 0]
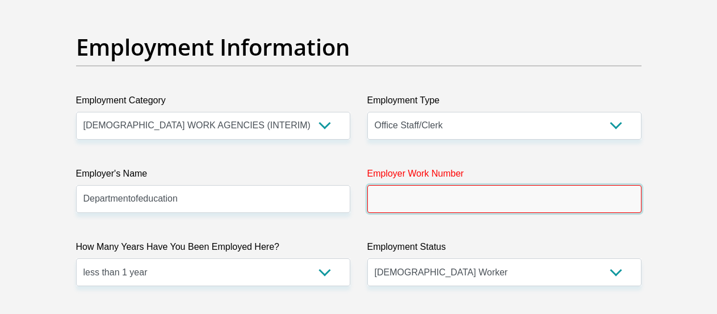
click at [435, 198] on input "Employer Work Number" at bounding box center [505, 199] width 274 height 28
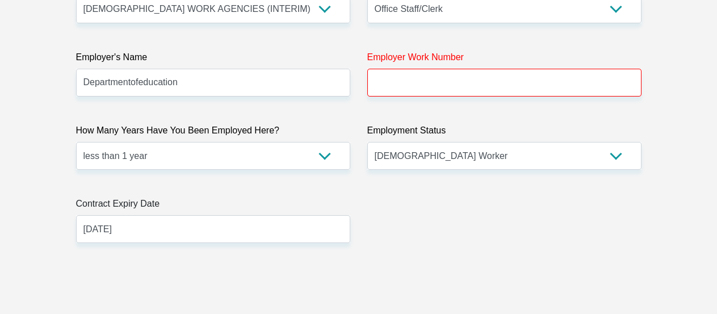
scroll to position [2197, 0]
click at [439, 84] on input "Employer Work Number" at bounding box center [505, 83] width 274 height 28
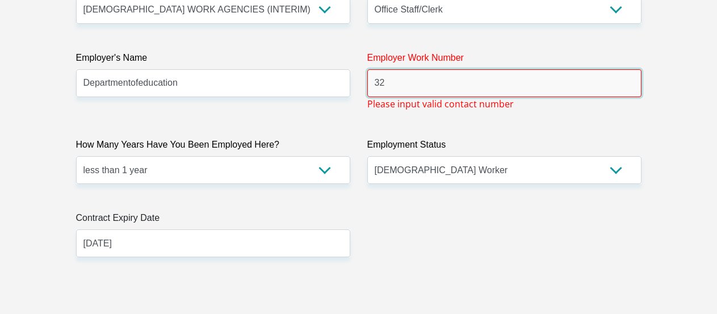
type input "3"
type input "9"
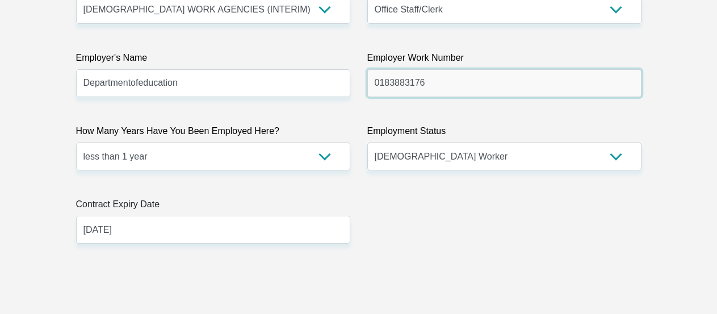
type input "0183883176"
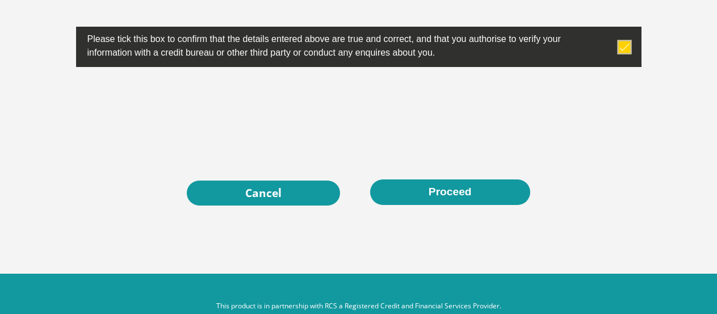
scroll to position [3877, 0]
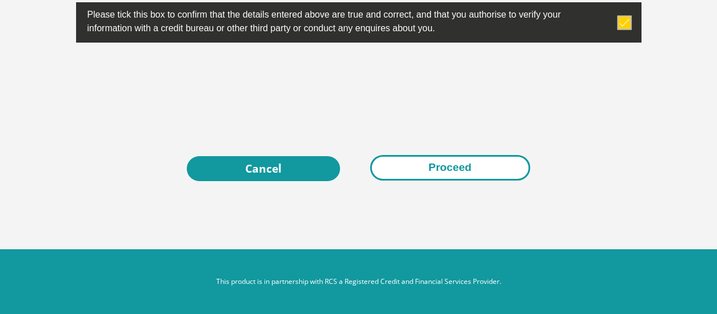
click at [448, 174] on button "Proceed" at bounding box center [450, 168] width 160 height 26
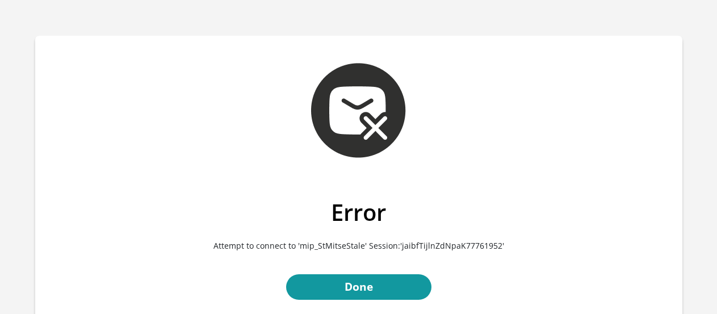
scroll to position [116, 0]
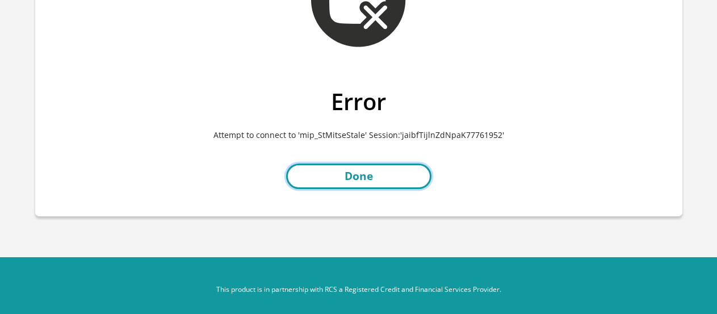
click at [375, 172] on link "Done" at bounding box center [358, 177] width 145 height 26
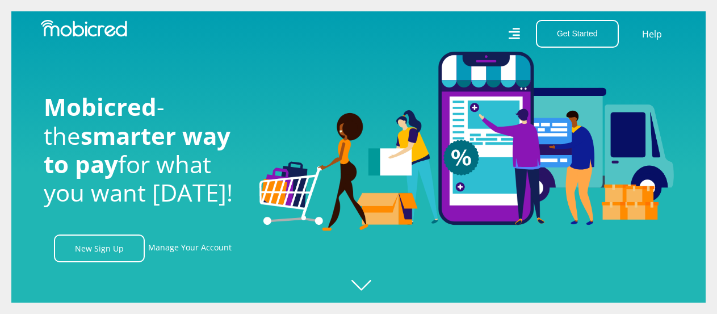
scroll to position [0, 809]
click at [216, 245] on link "Manage Your Account" at bounding box center [190, 249] width 84 height 28
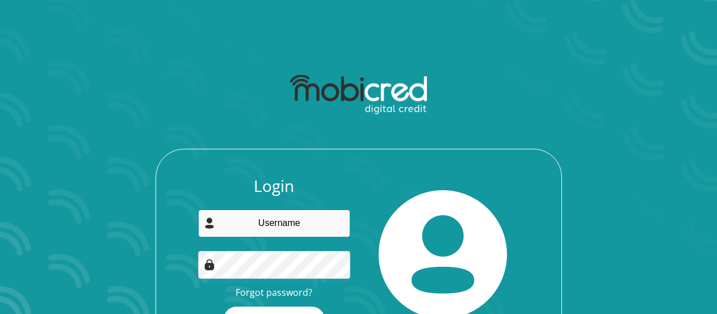
click at [248, 223] on input "email" at bounding box center [274, 224] width 152 height 28
type input "koleburu@gmail.com"
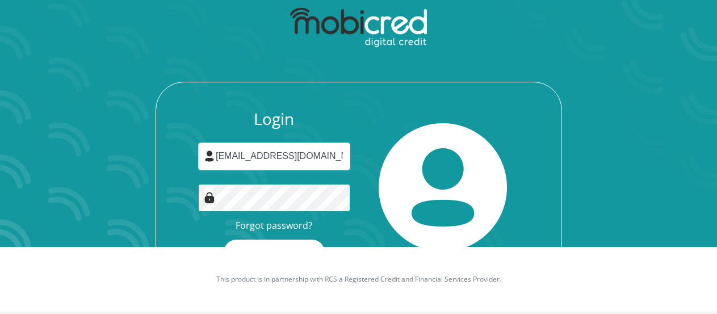
scroll to position [73, 0]
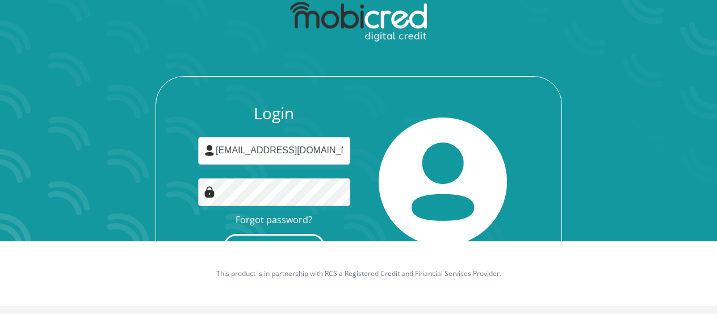
click at [270, 235] on button "Login" at bounding box center [274, 247] width 101 height 26
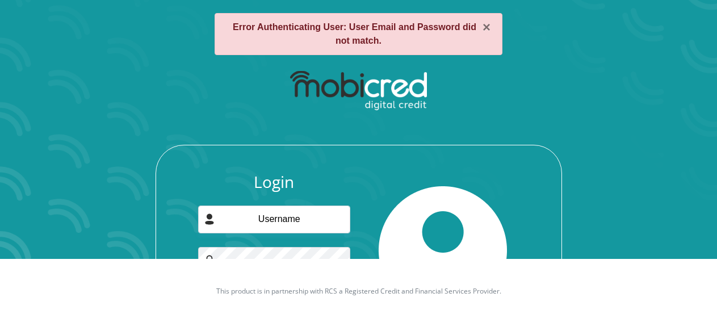
scroll to position [116, 0]
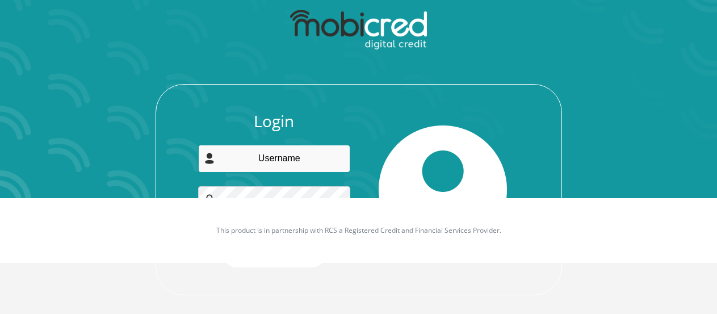
click at [302, 161] on input "email" at bounding box center [274, 159] width 152 height 28
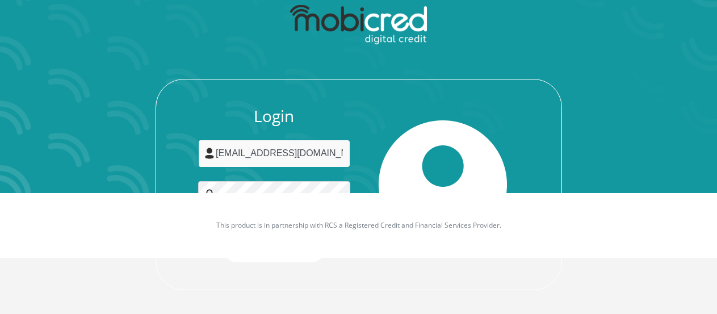
scroll to position [124, 0]
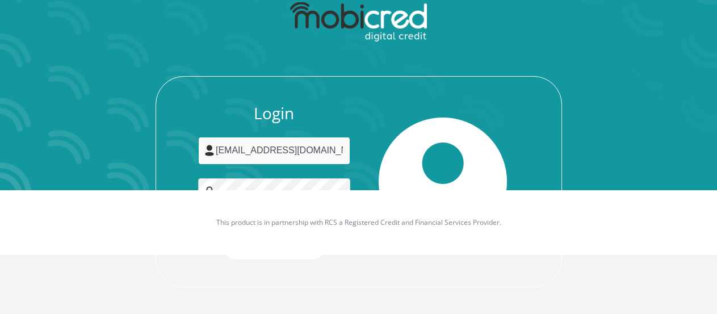
type input "koleburu@gmail.com"
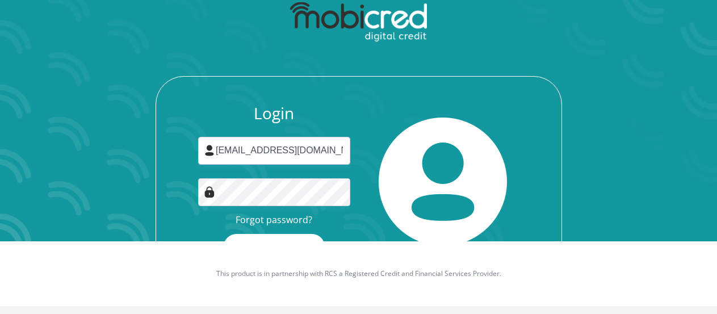
scroll to position [73, 0]
click at [224, 234] on button "Login" at bounding box center [274, 247] width 101 height 26
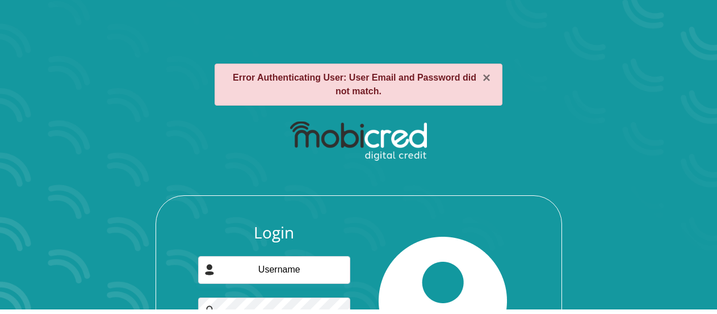
scroll to position [58, 0]
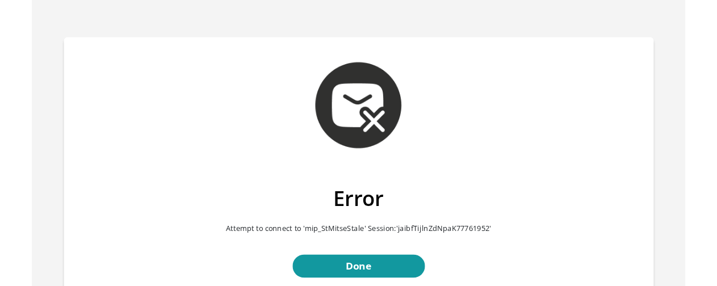
scroll to position [124, 0]
